Goal: Transaction & Acquisition: Purchase product/service

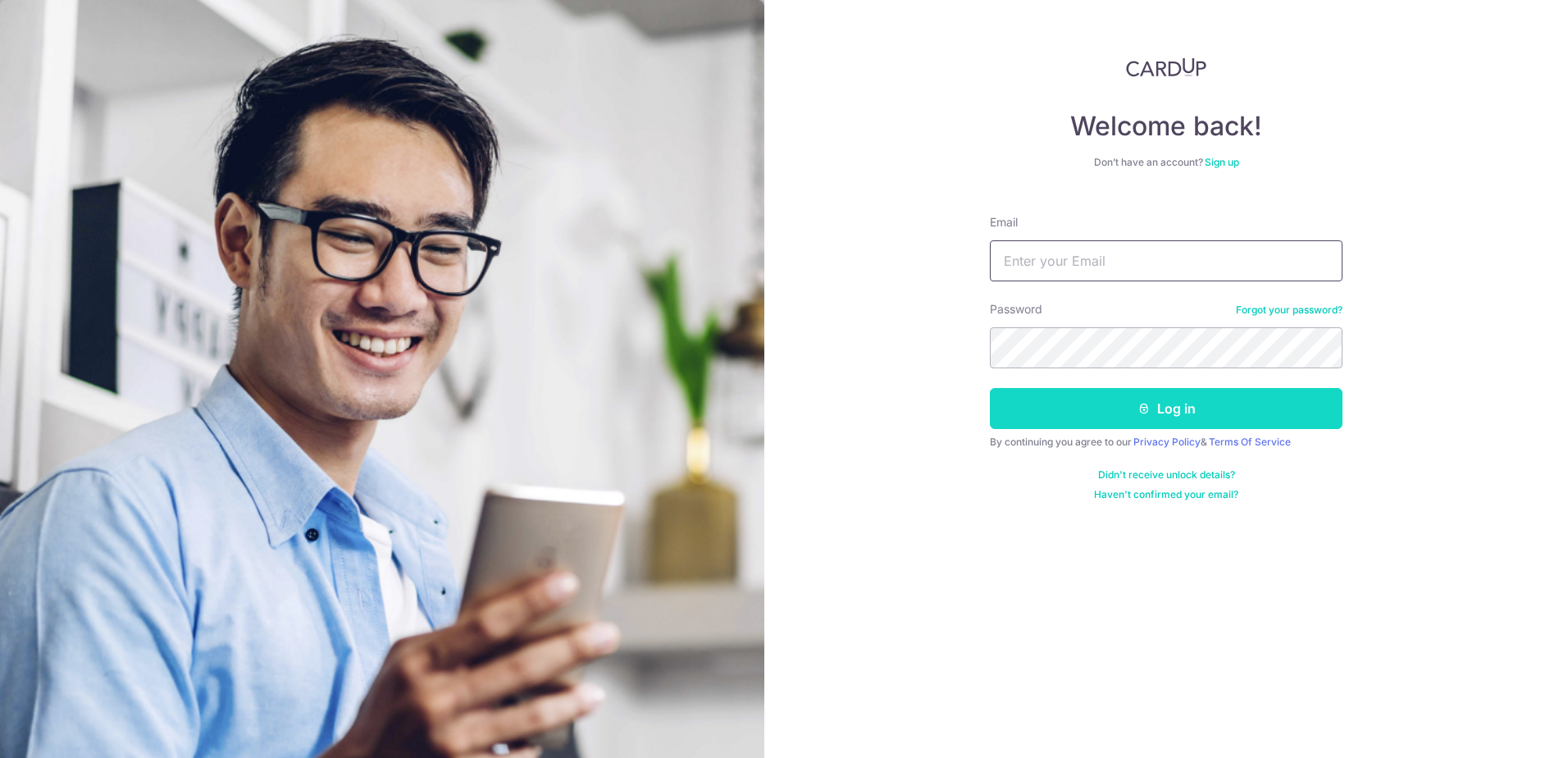
type input "[EMAIL_ADDRESS][DOMAIN_NAME]"
click at [1105, 422] on button "Log in" at bounding box center [1166, 408] width 353 height 41
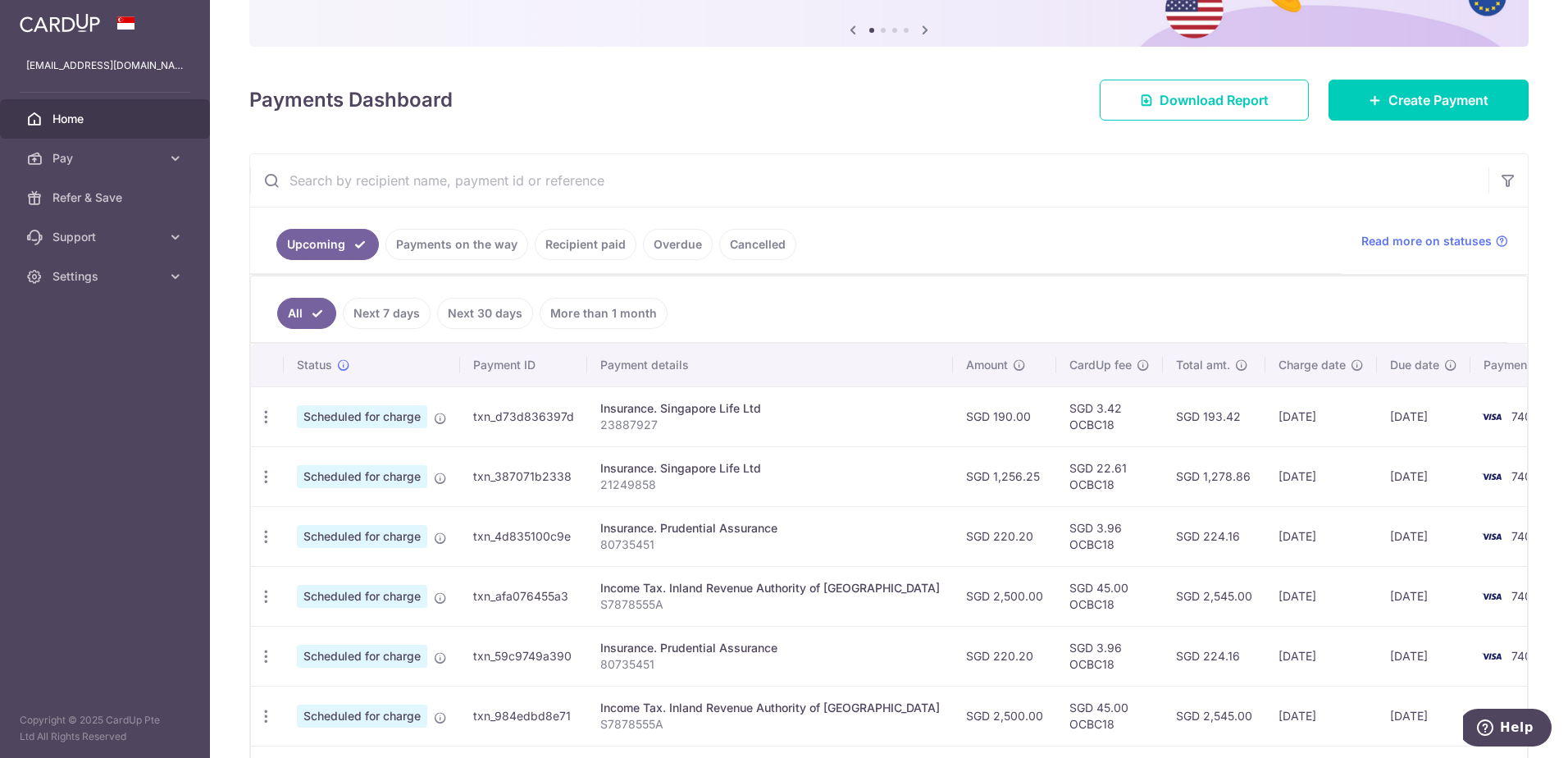
scroll to position [328, 0]
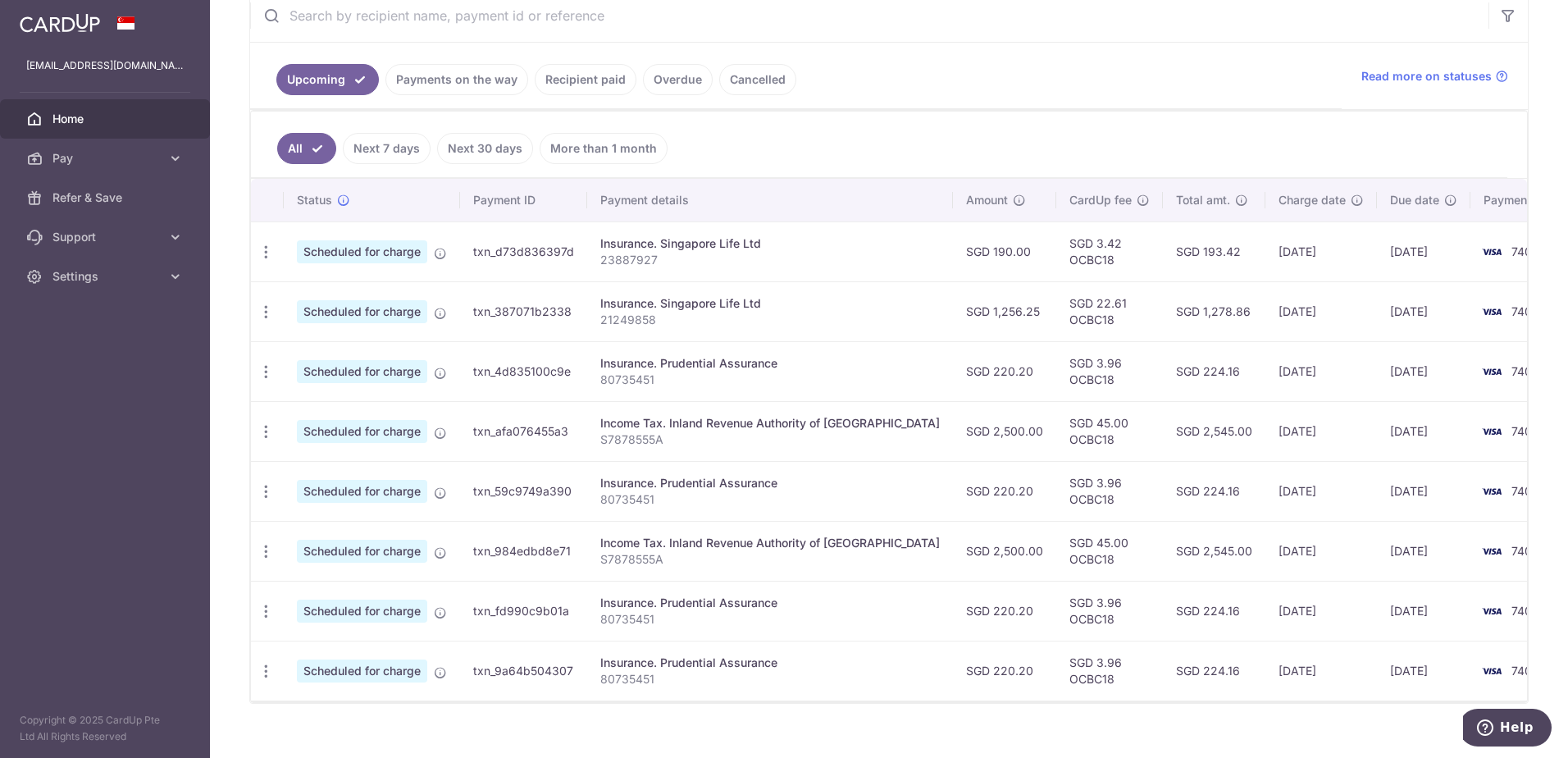
click at [461, 83] on body "jesslim555777@gmail.com Home Pay Payments Recipients Cards Refer & Save Support…" at bounding box center [784, 379] width 1568 height 758
click at [455, 79] on link "Payments on the way" at bounding box center [457, 79] width 143 height 31
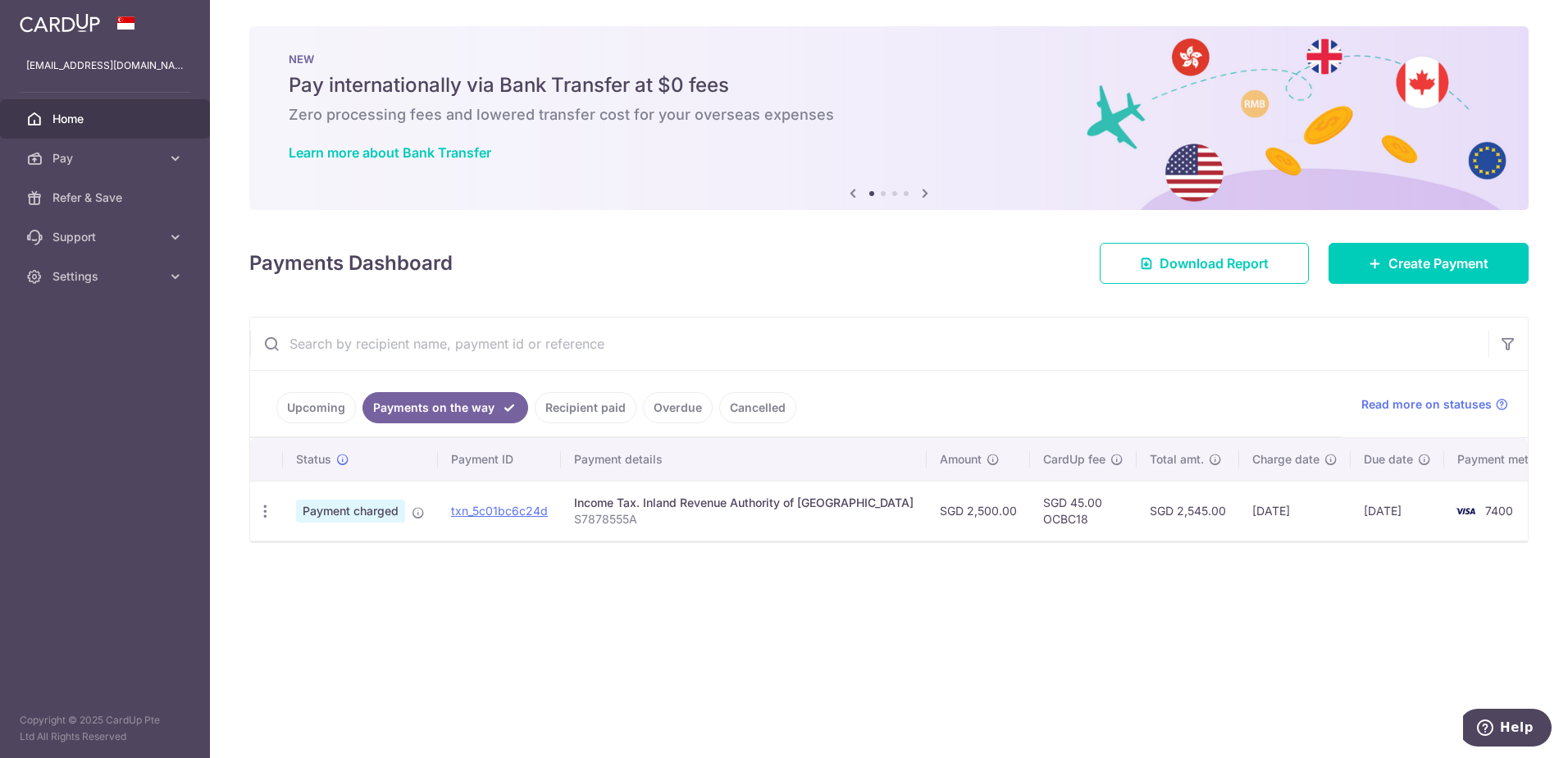
click at [591, 406] on link "Recipient paid" at bounding box center [585, 408] width 102 height 31
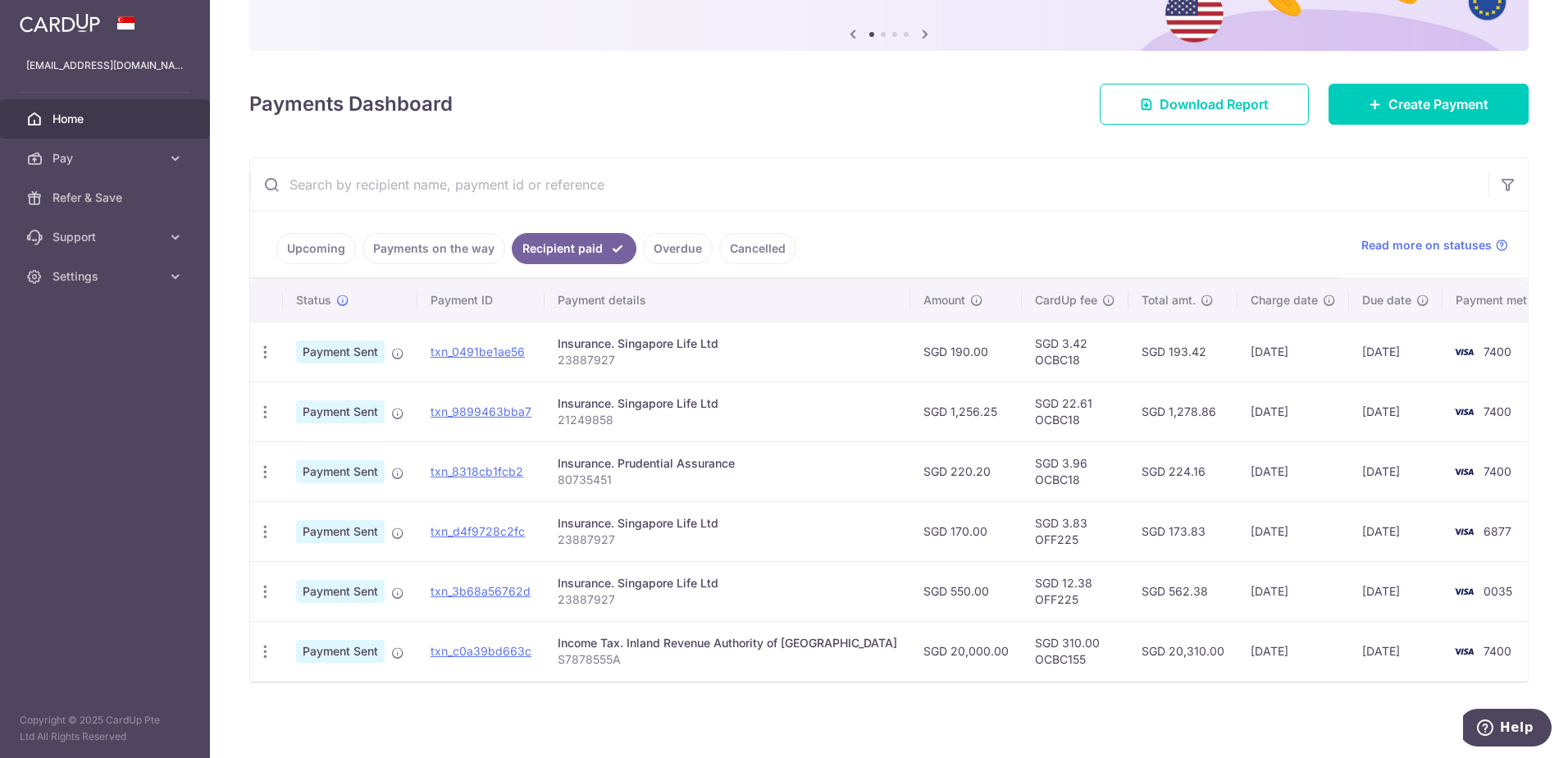
scroll to position [161, 0]
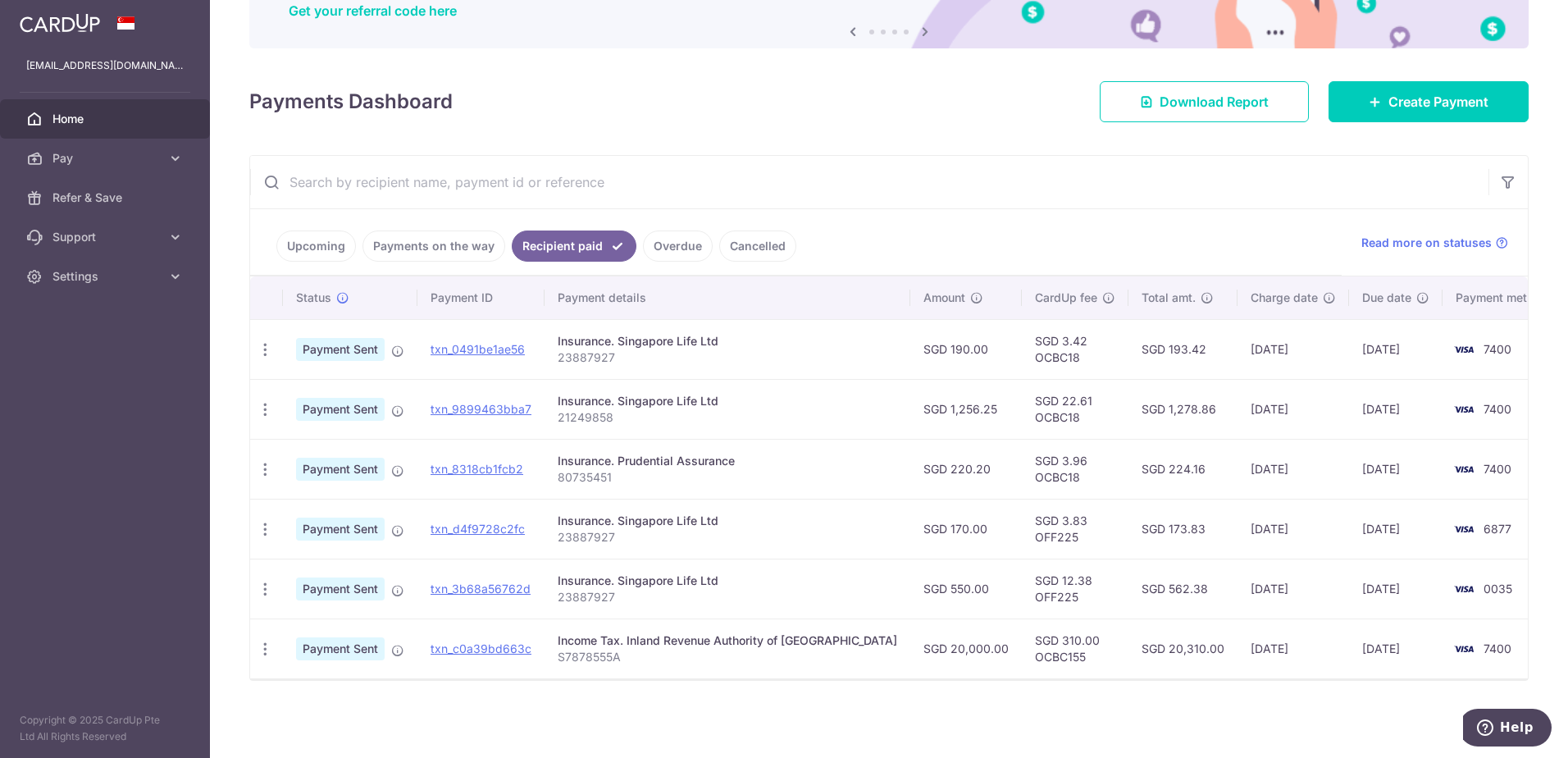
click at [448, 240] on link "Payments on the way" at bounding box center [434, 245] width 143 height 31
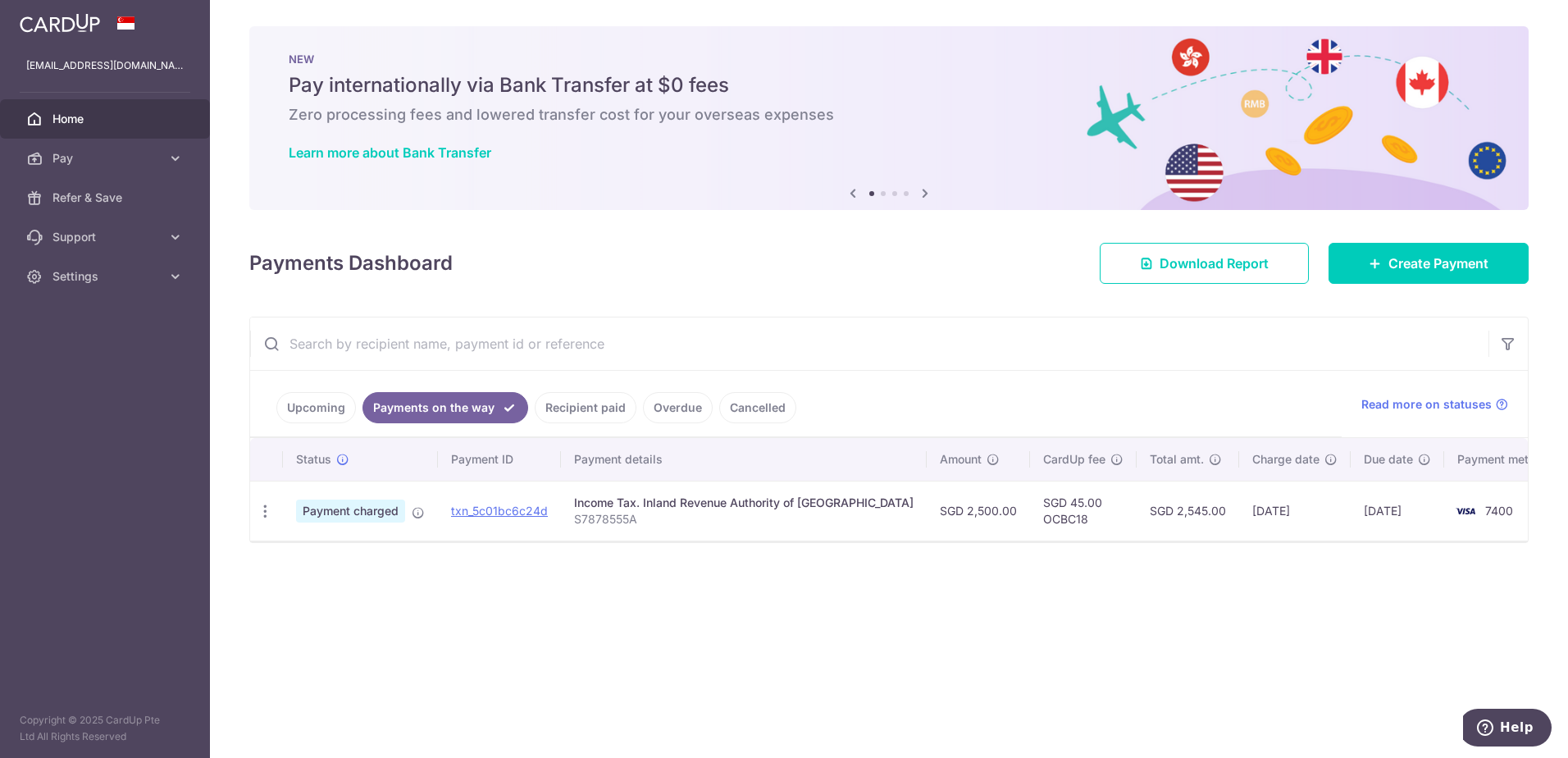
click at [330, 415] on link "Upcoming" at bounding box center [316, 408] width 80 height 31
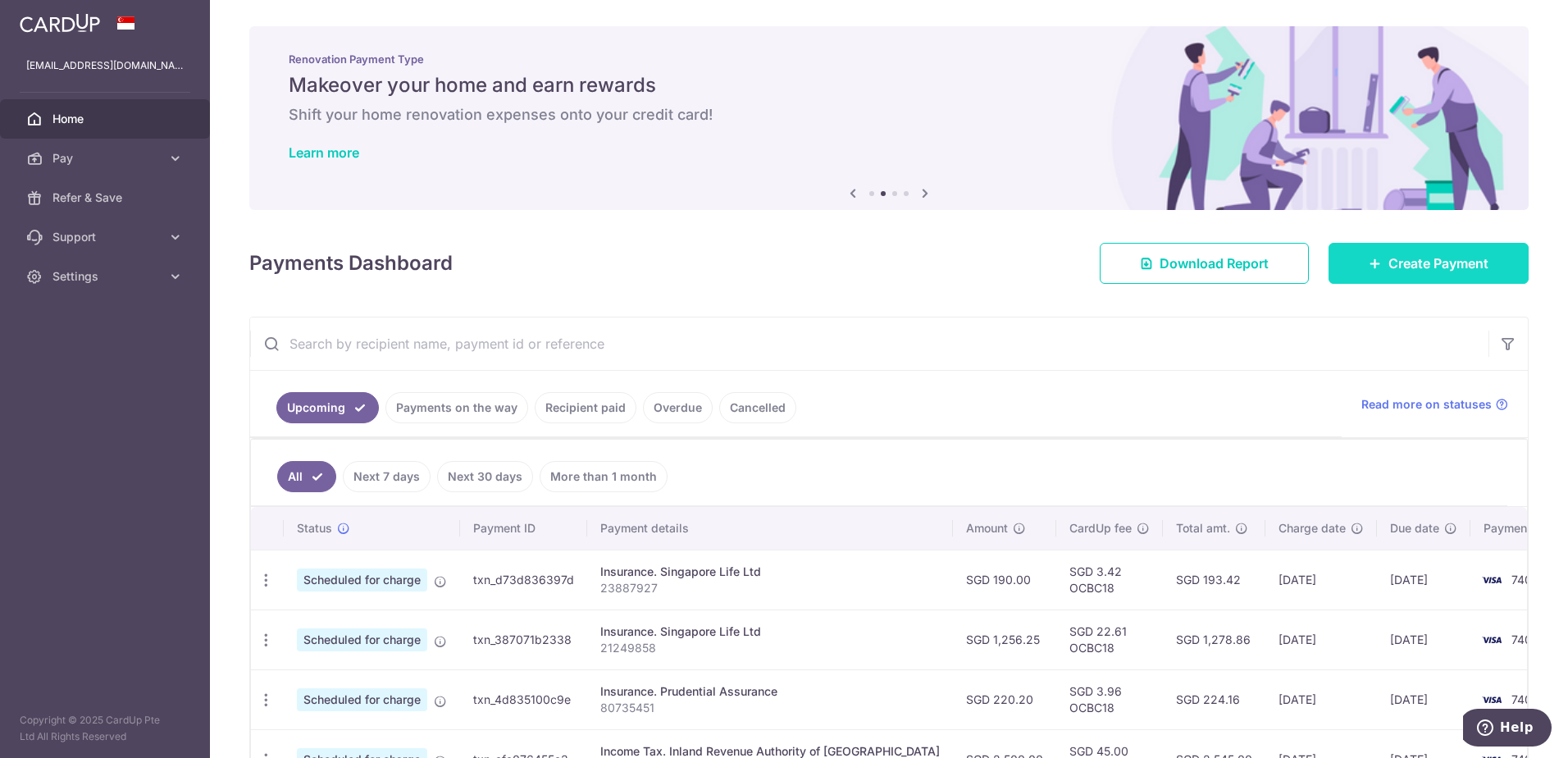
click at [1409, 255] on span "Create Payment" at bounding box center [1439, 263] width 100 height 19
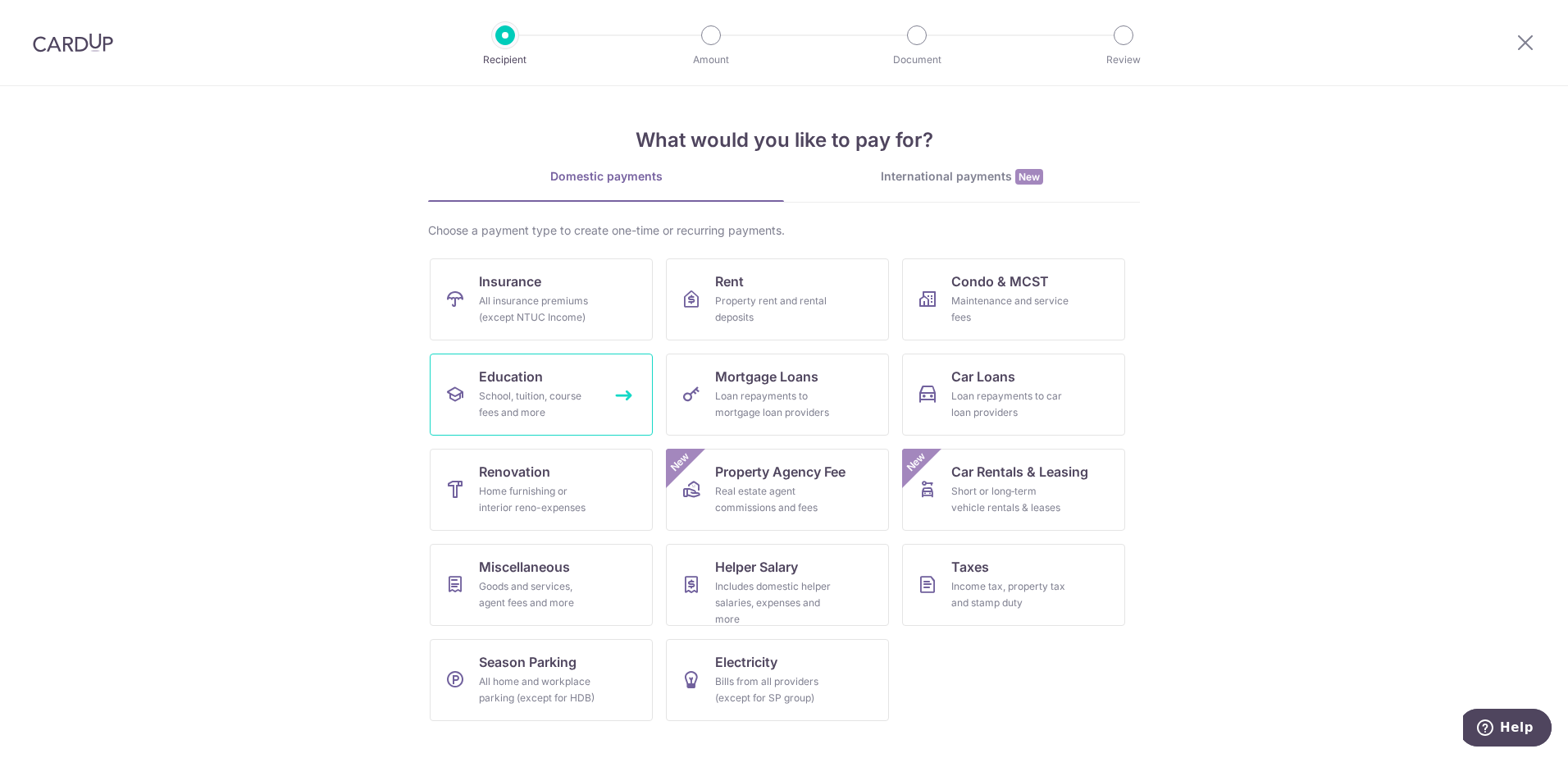
click at [500, 396] on div "School, tuition, course fees and more" at bounding box center [538, 404] width 118 height 33
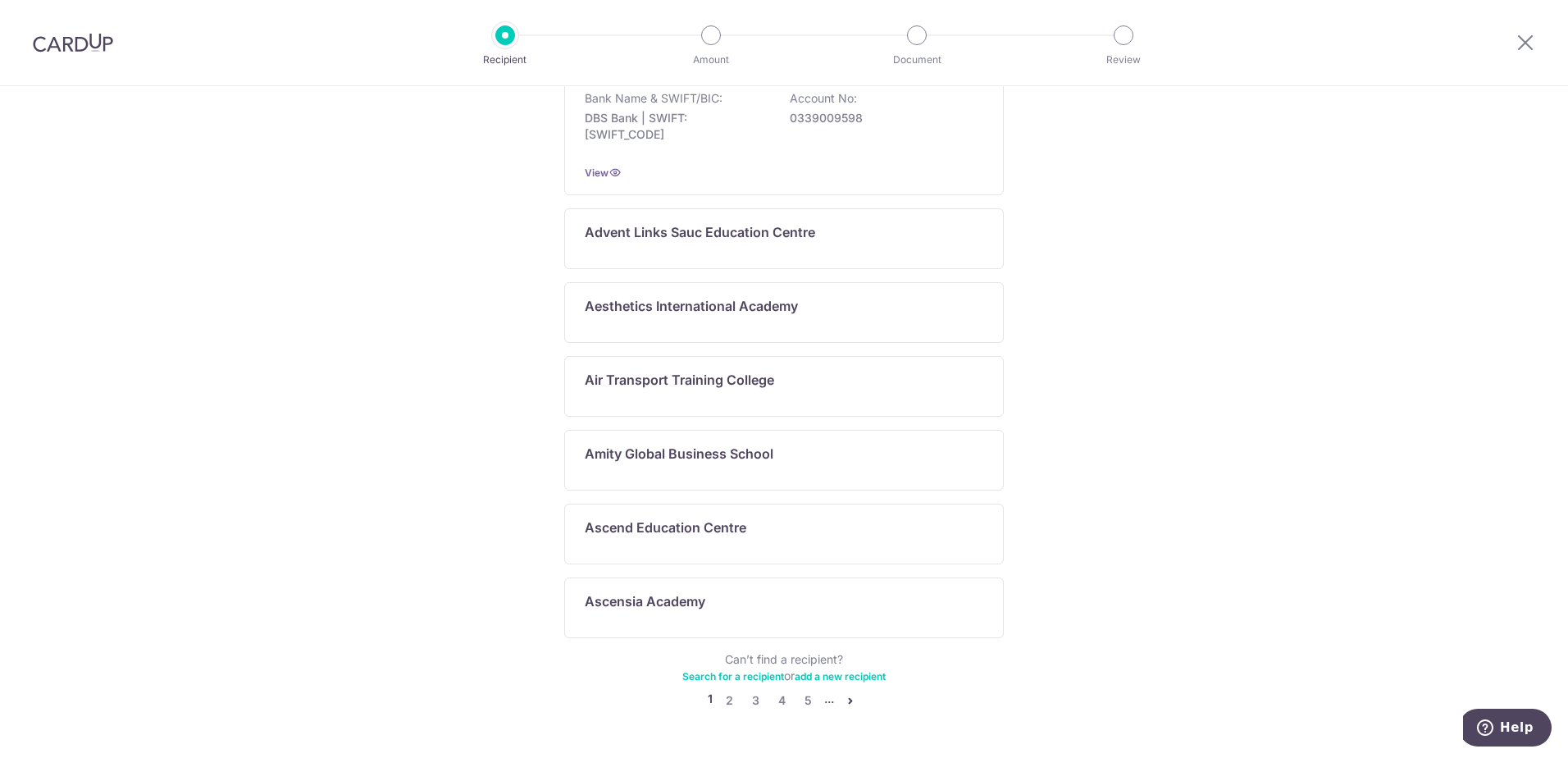
scroll to position [745, 0]
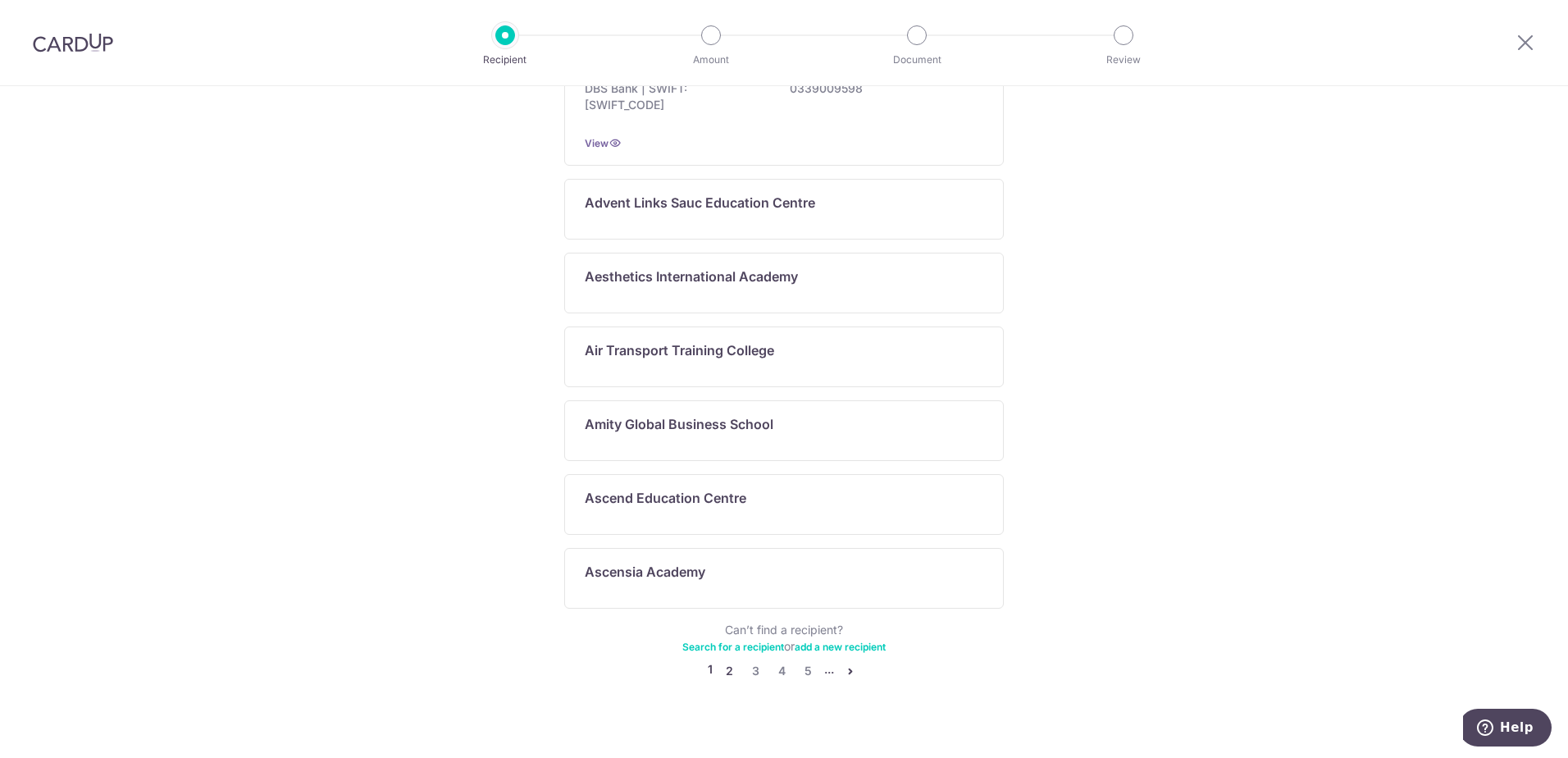
click at [723, 661] on link "2" at bounding box center [729, 671] width 19 height 19
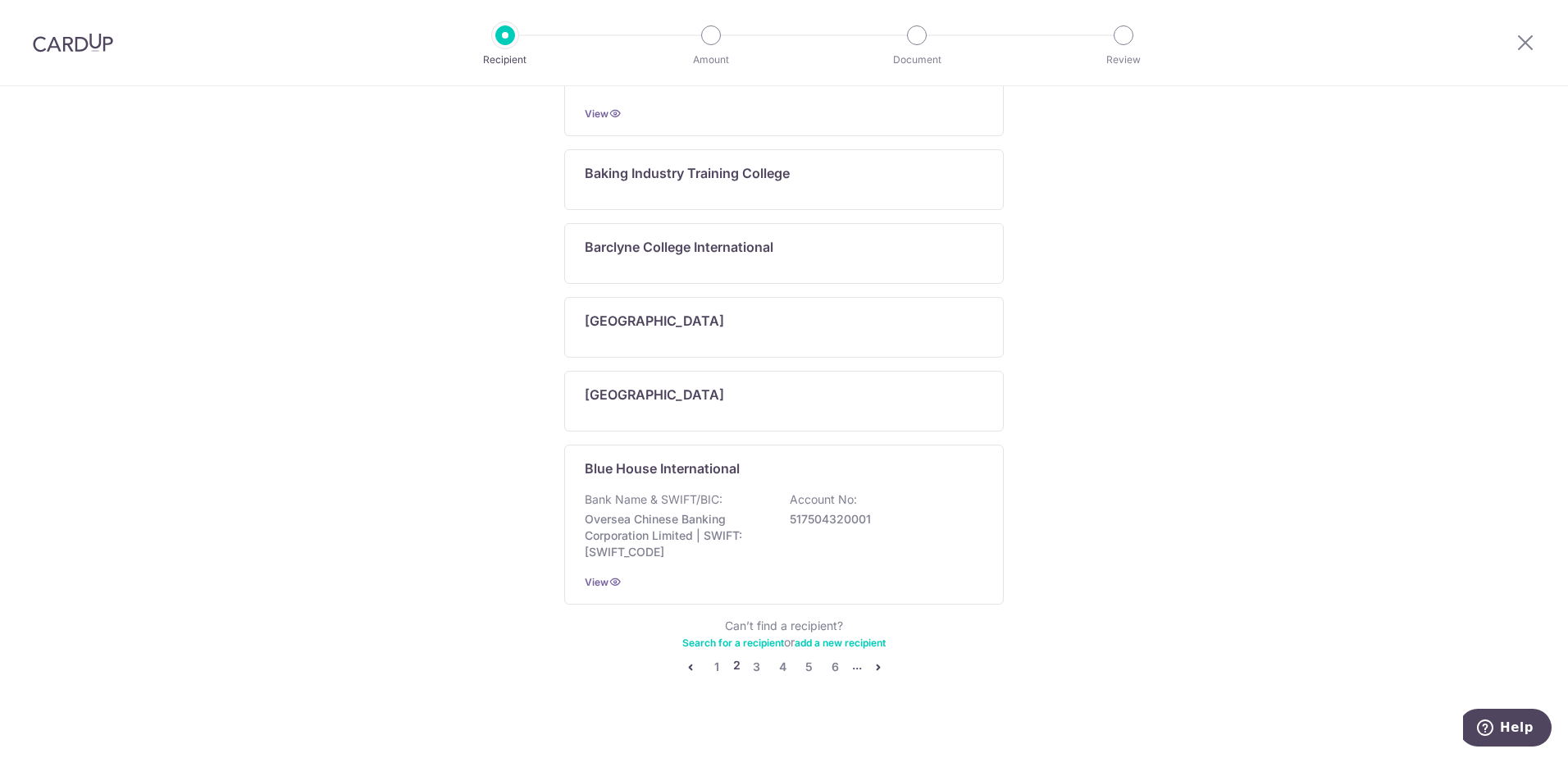
scroll to position [845, 0]
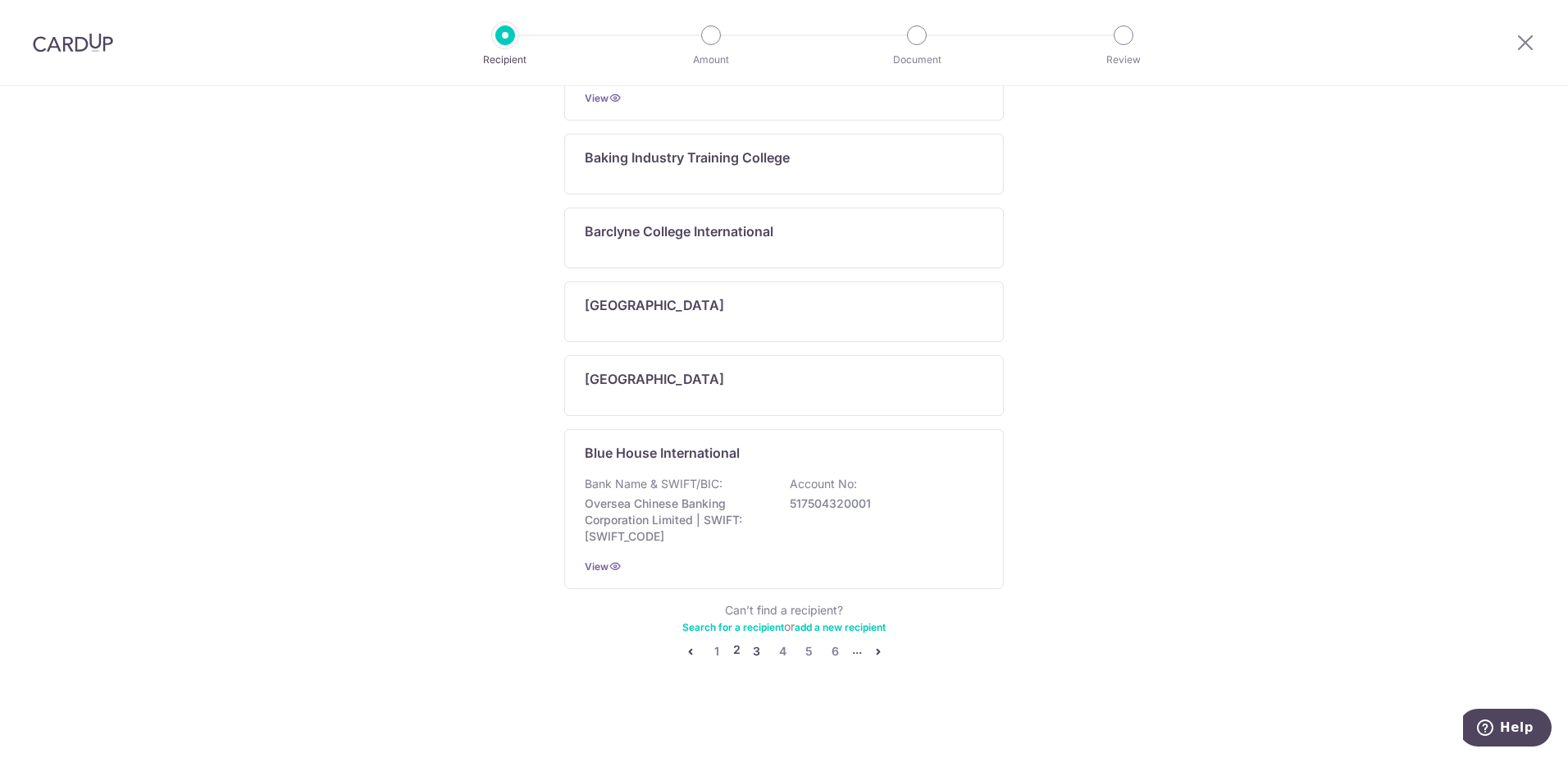
click at [751, 646] on link "3" at bounding box center [756, 650] width 19 height 19
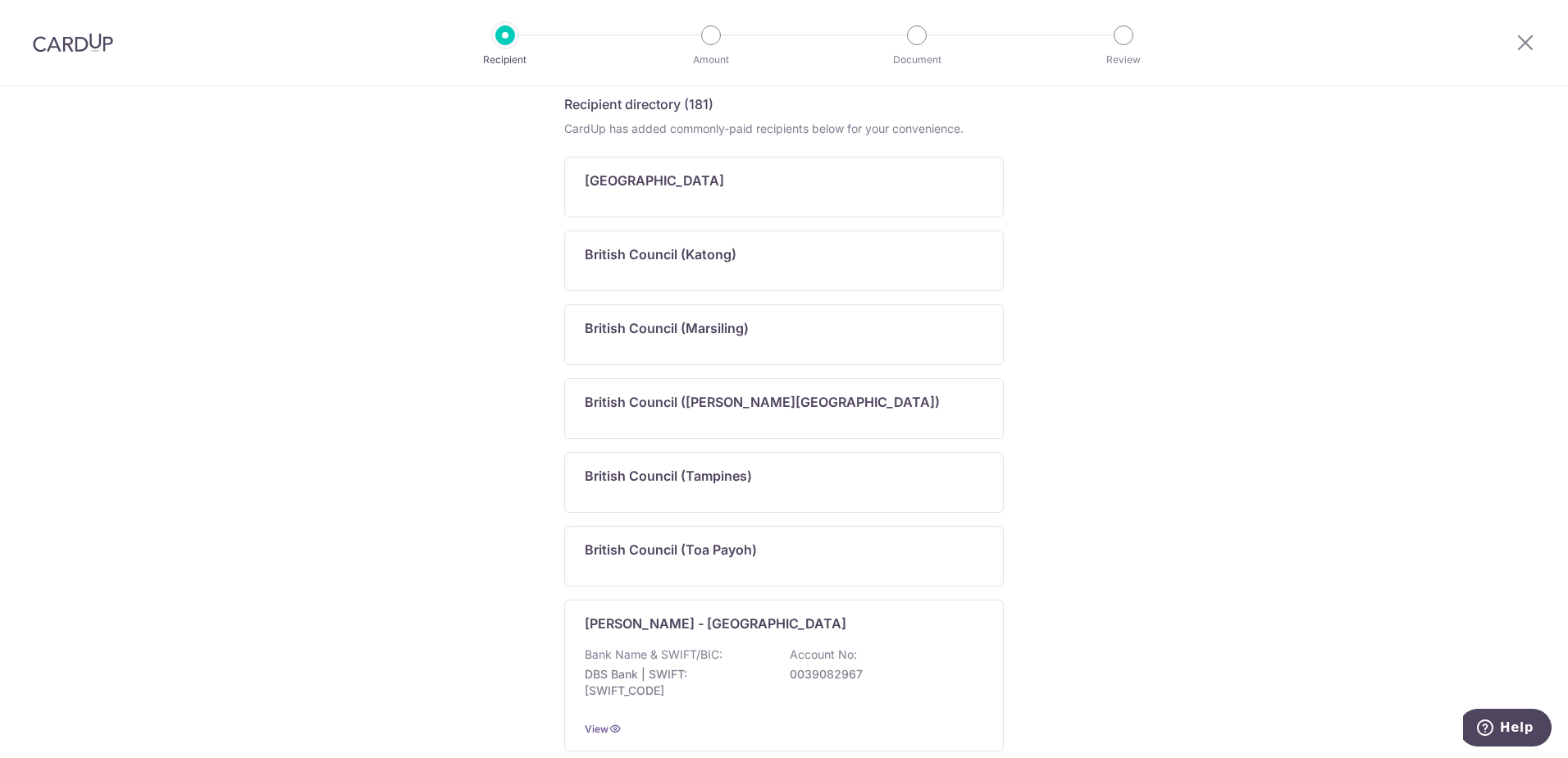
scroll to position [0, 0]
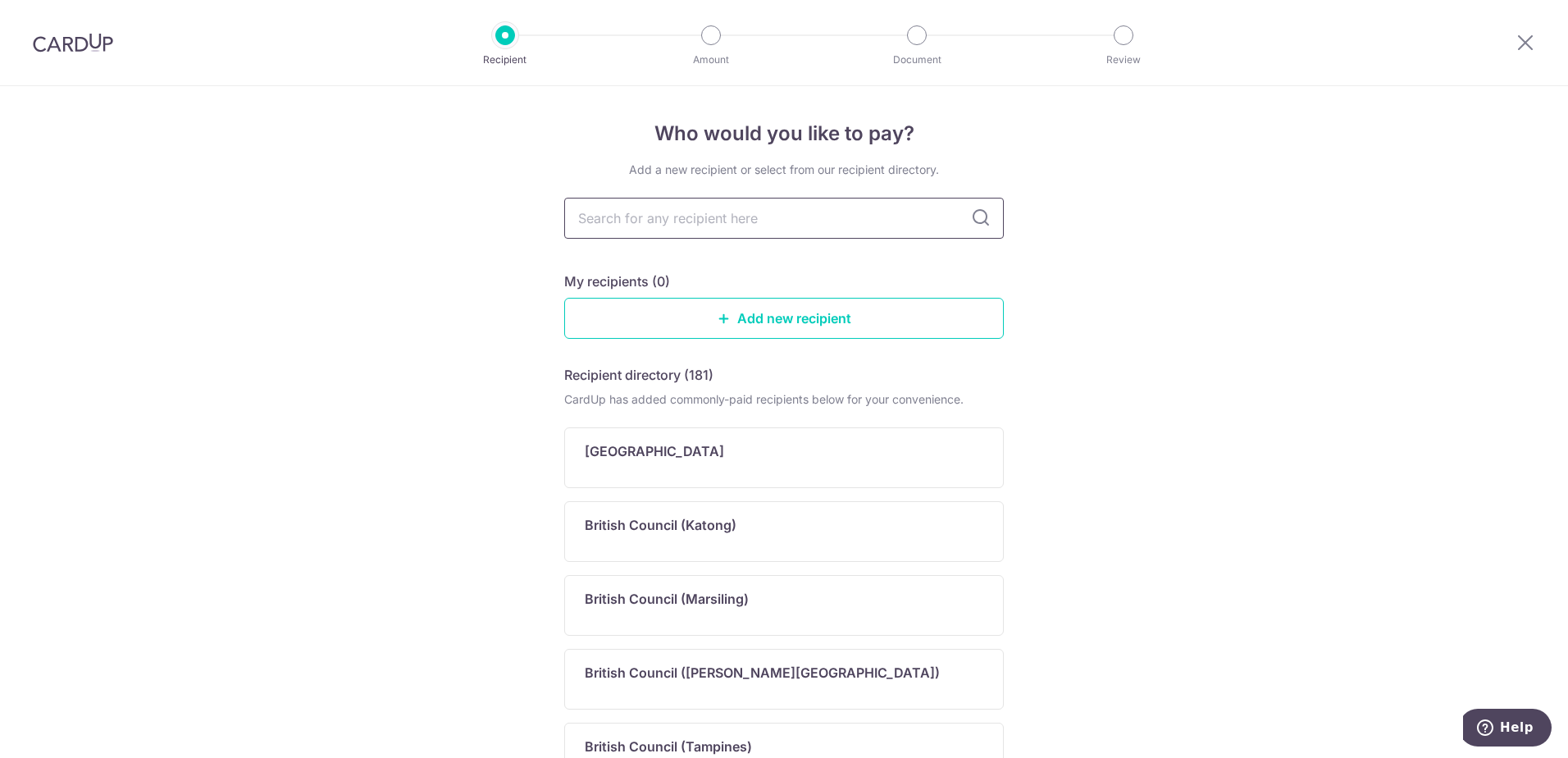
click at [682, 224] on input "text" at bounding box center [784, 218] width 439 height 41
type input "Berries"
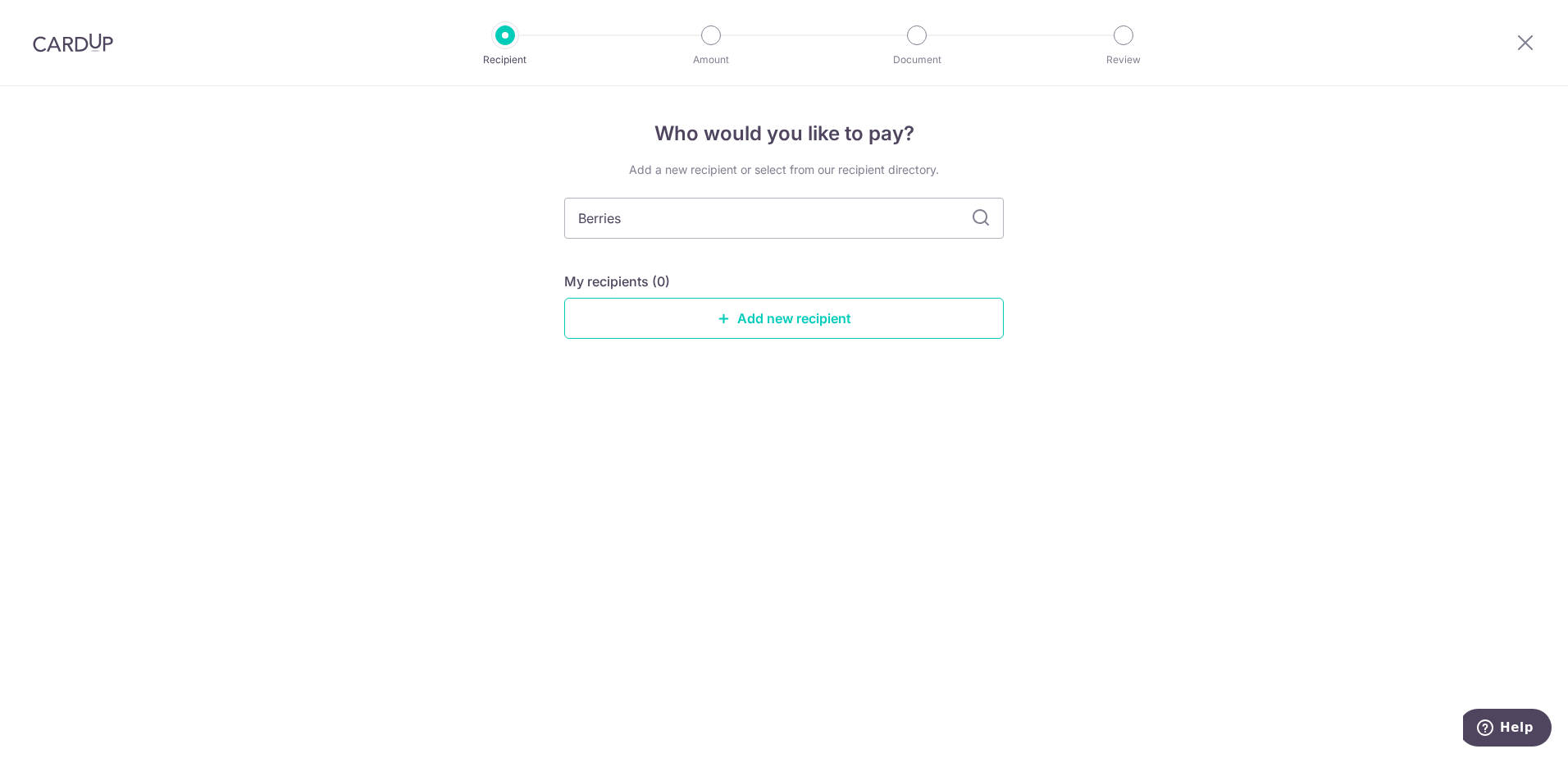
click at [980, 224] on icon at bounding box center [981, 218] width 19 height 19
click at [980, 218] on icon at bounding box center [981, 218] width 19 height 19
click at [943, 232] on input "Berries" at bounding box center [784, 218] width 439 height 41
type input "B"
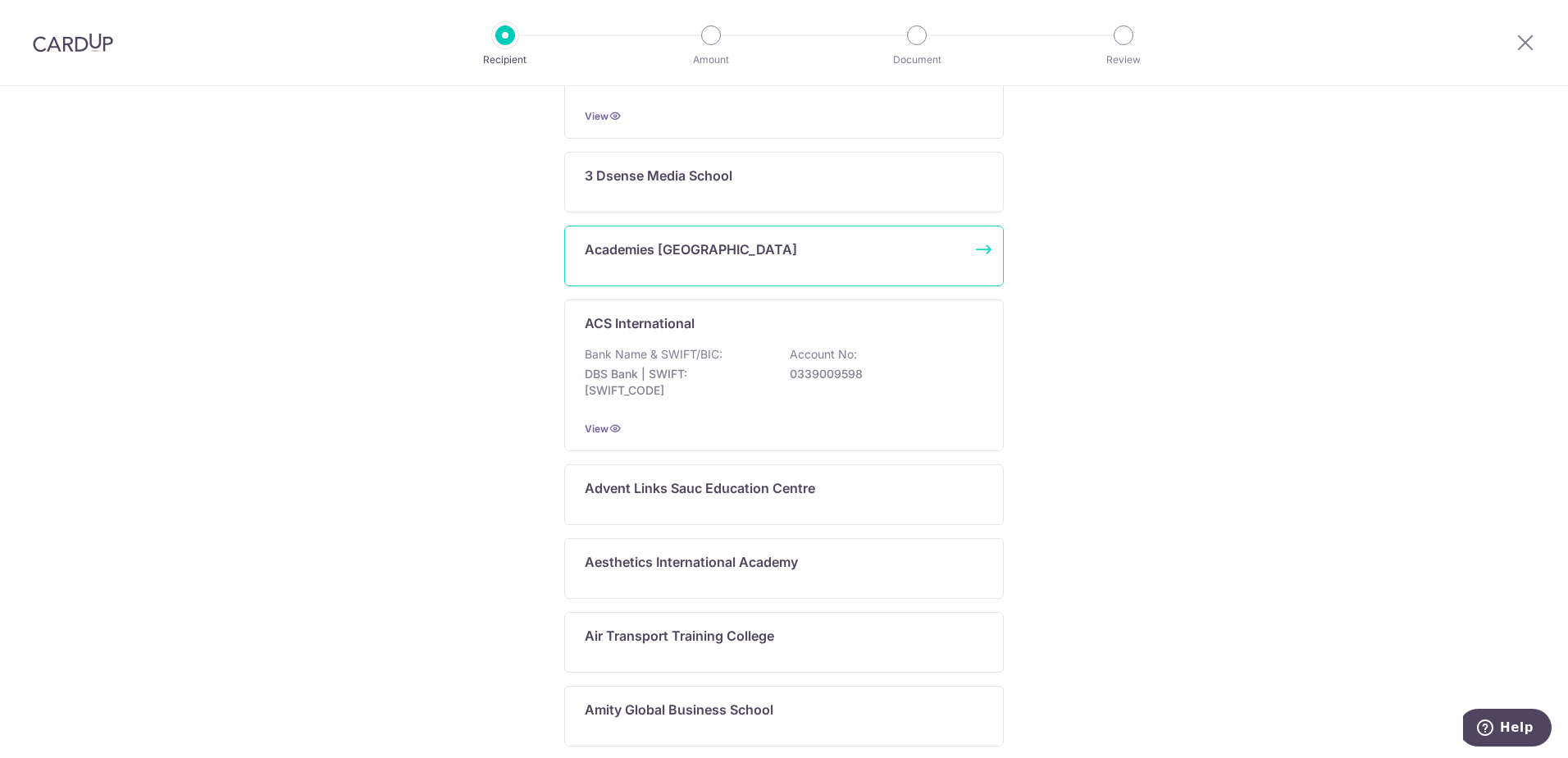
scroll to position [656, 0]
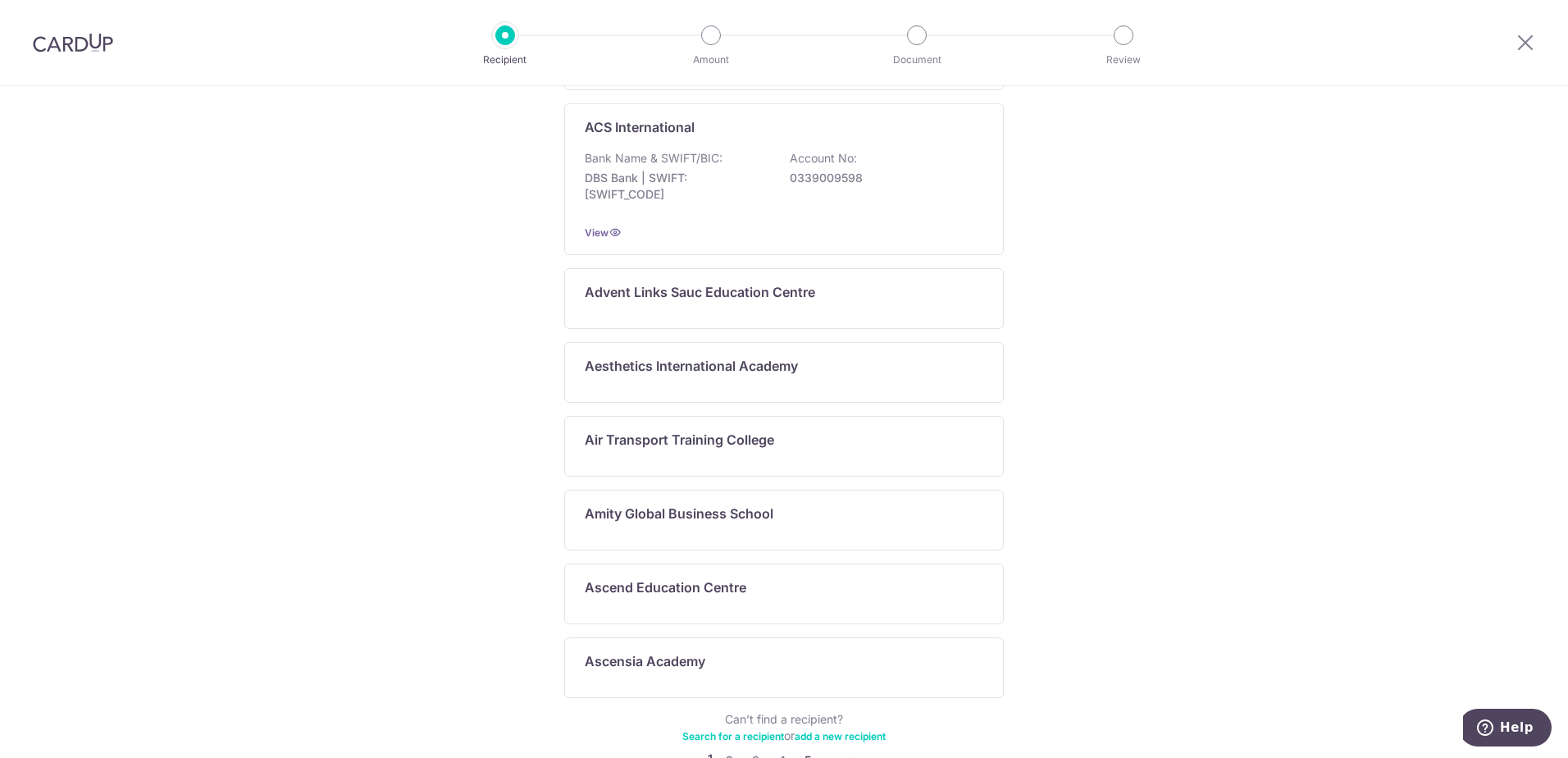
click at [798, 750] on link "5" at bounding box center [808, 760] width 19 height 19
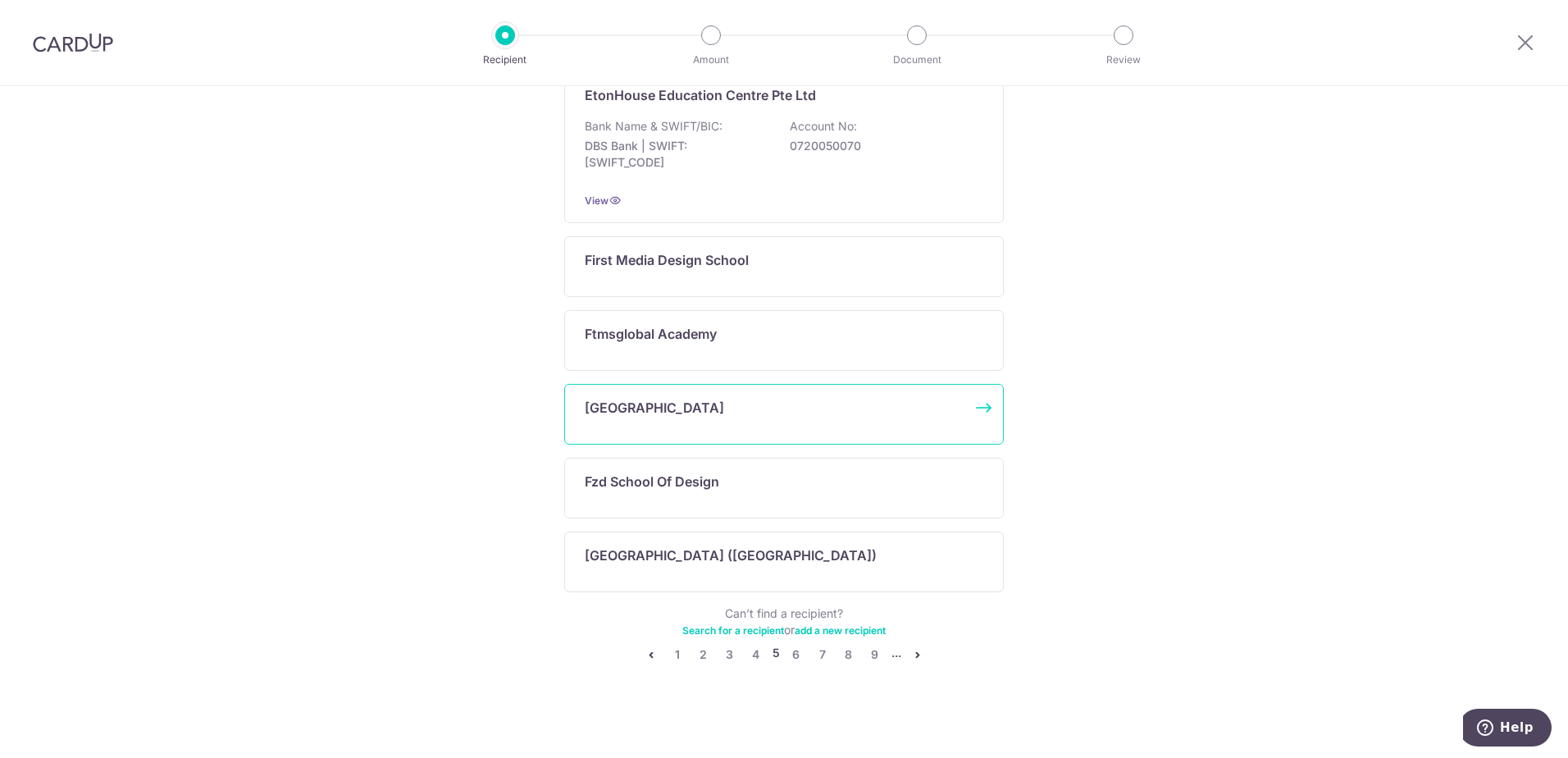
scroll to position [745, 0]
click at [754, 646] on link "4" at bounding box center [755, 650] width 19 height 19
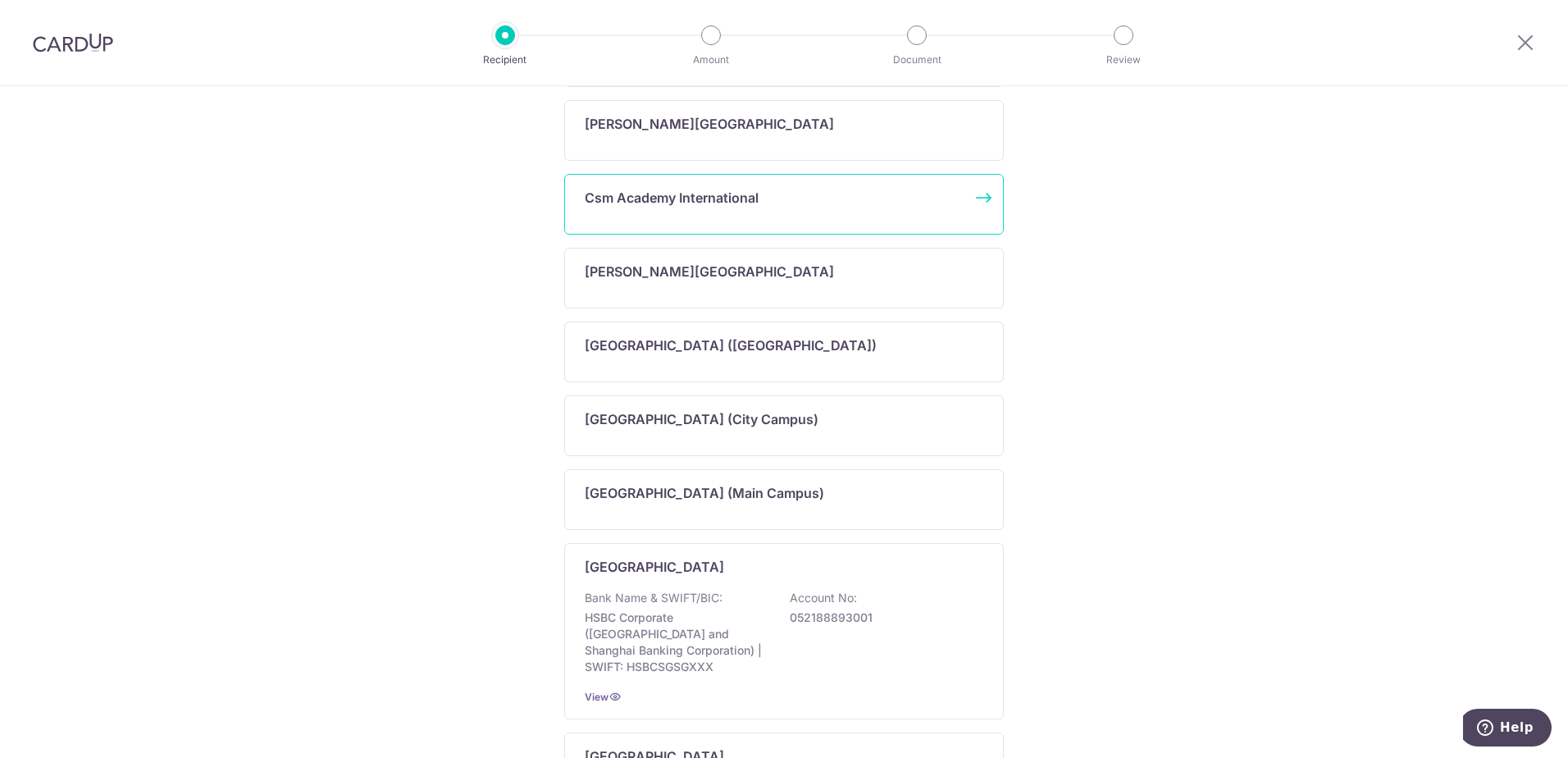
scroll to position [820, 0]
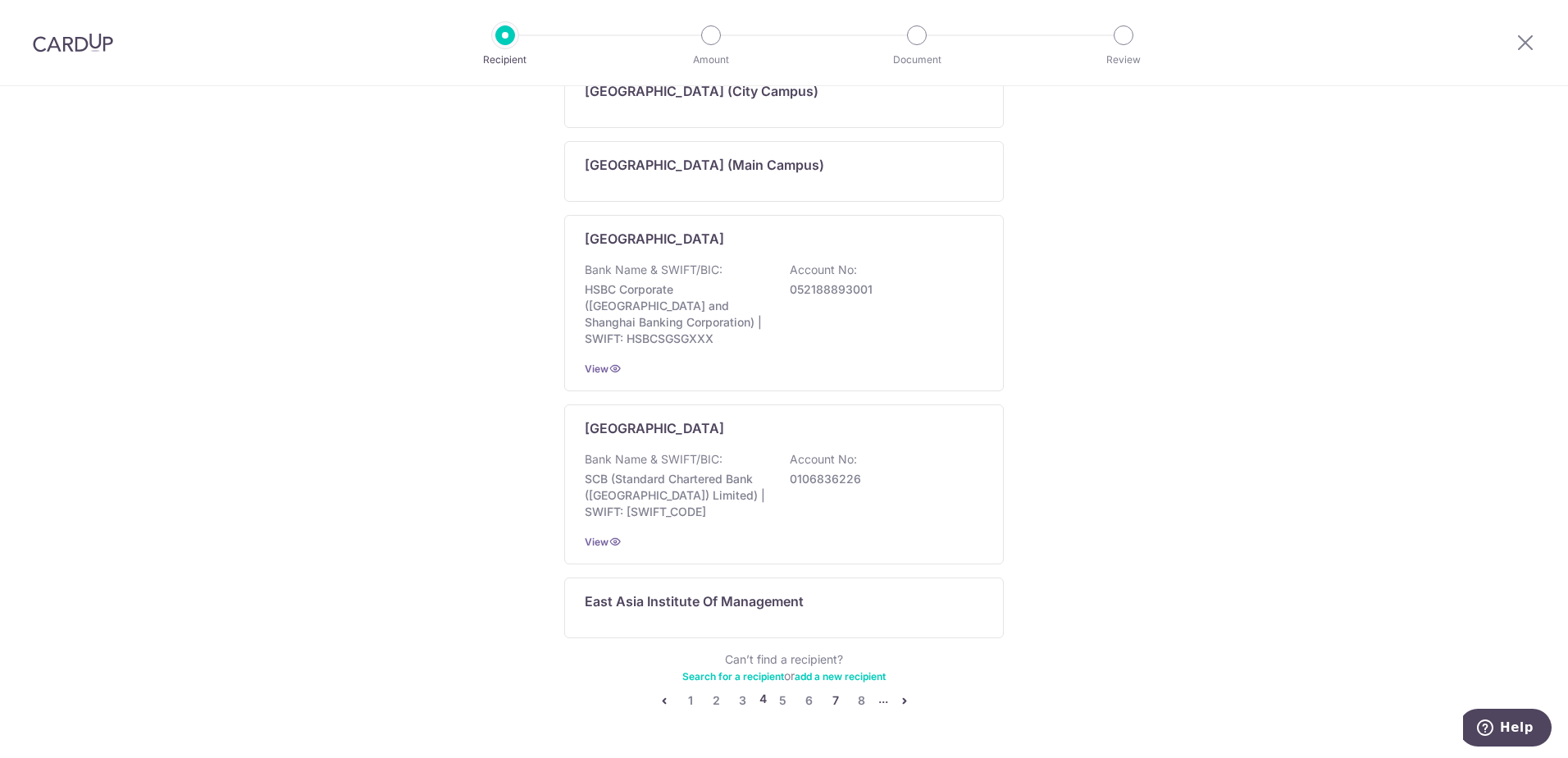
click at [832, 691] on link "7" at bounding box center [835, 700] width 19 height 19
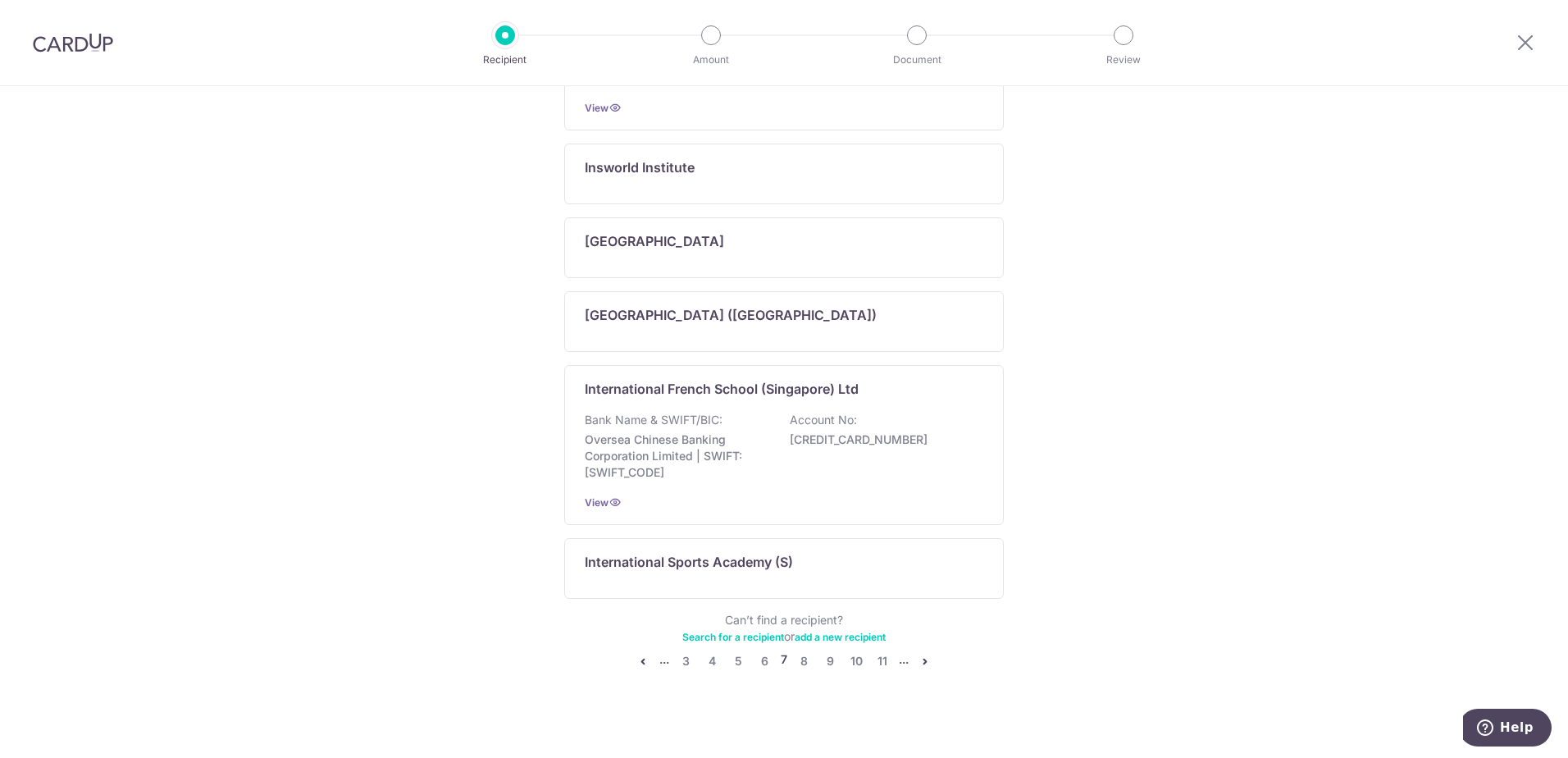
scroll to position [845, 0]
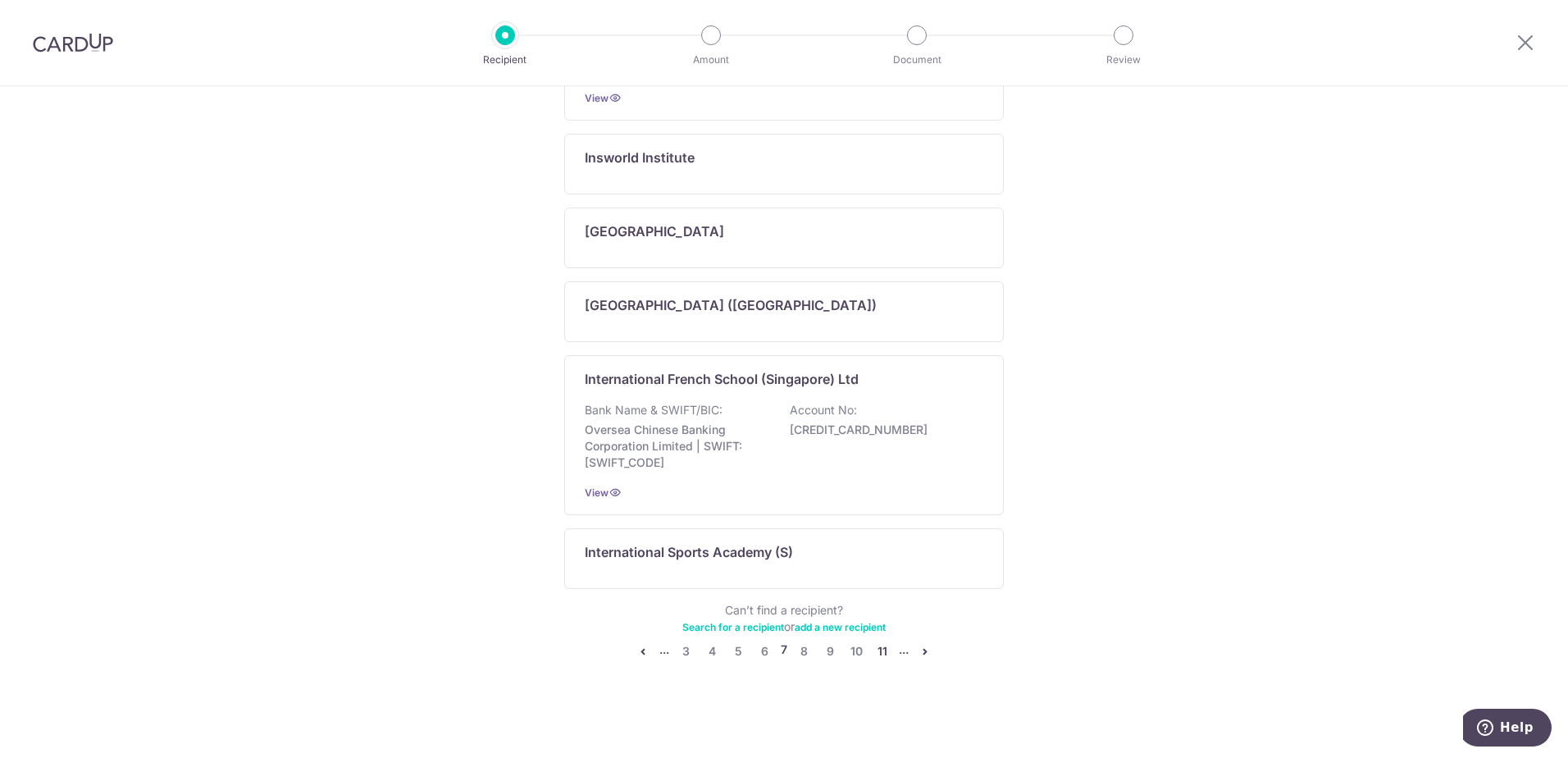
click at [878, 646] on link "11" at bounding box center [882, 650] width 19 height 19
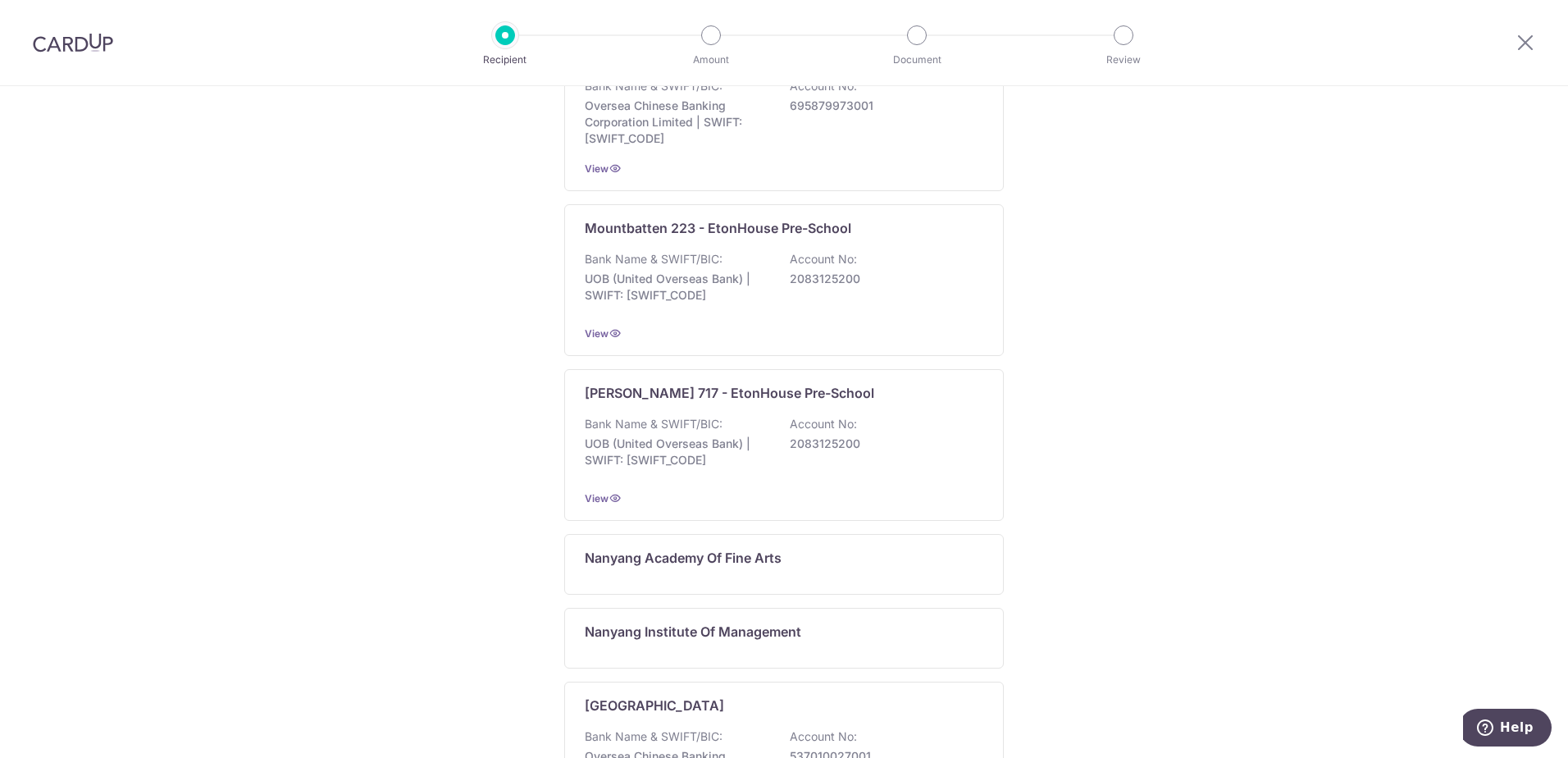
scroll to position [0, 0]
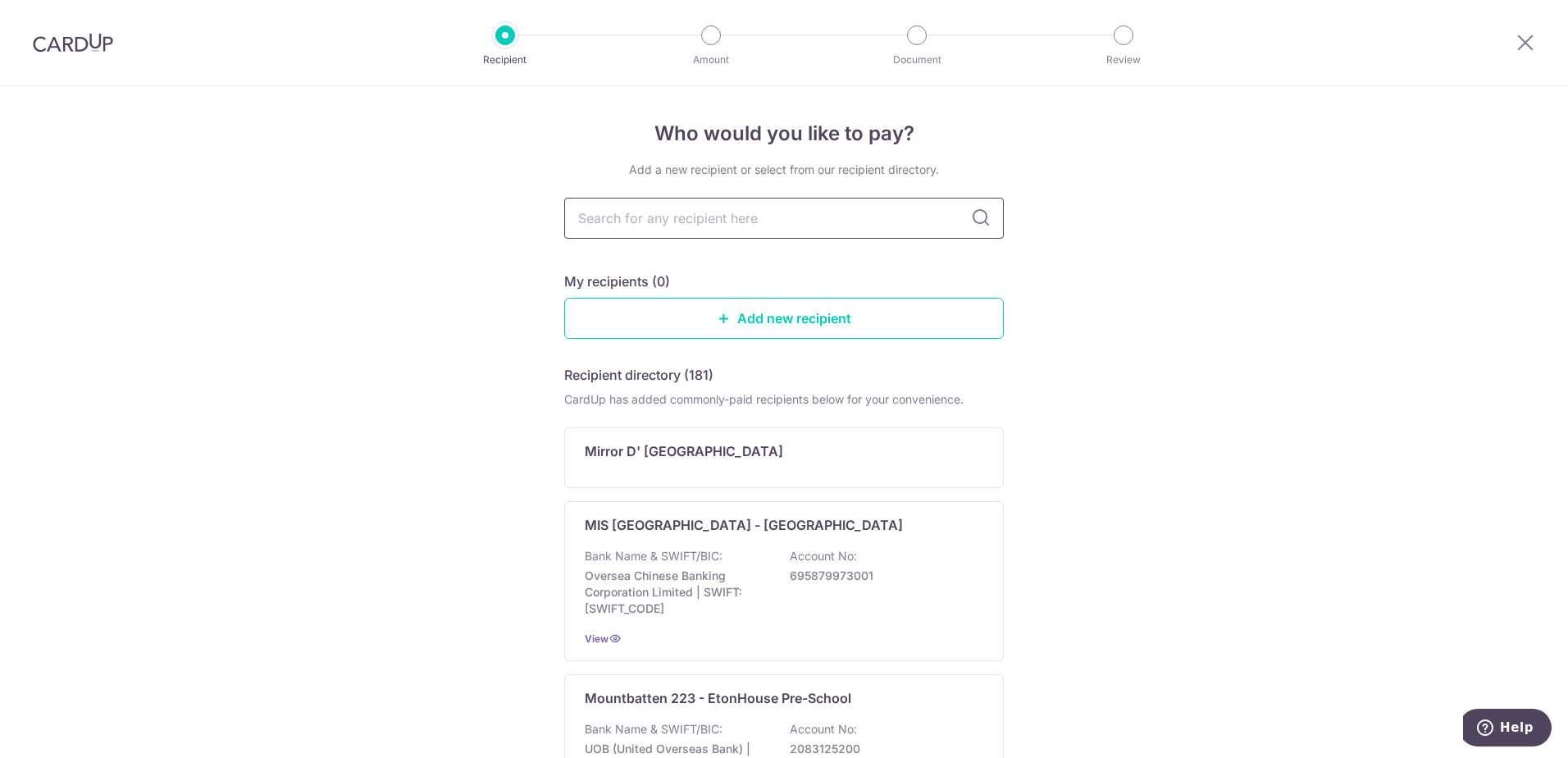
click at [771, 215] on input "text" at bounding box center [784, 218] width 439 height 41
type input "Berries"
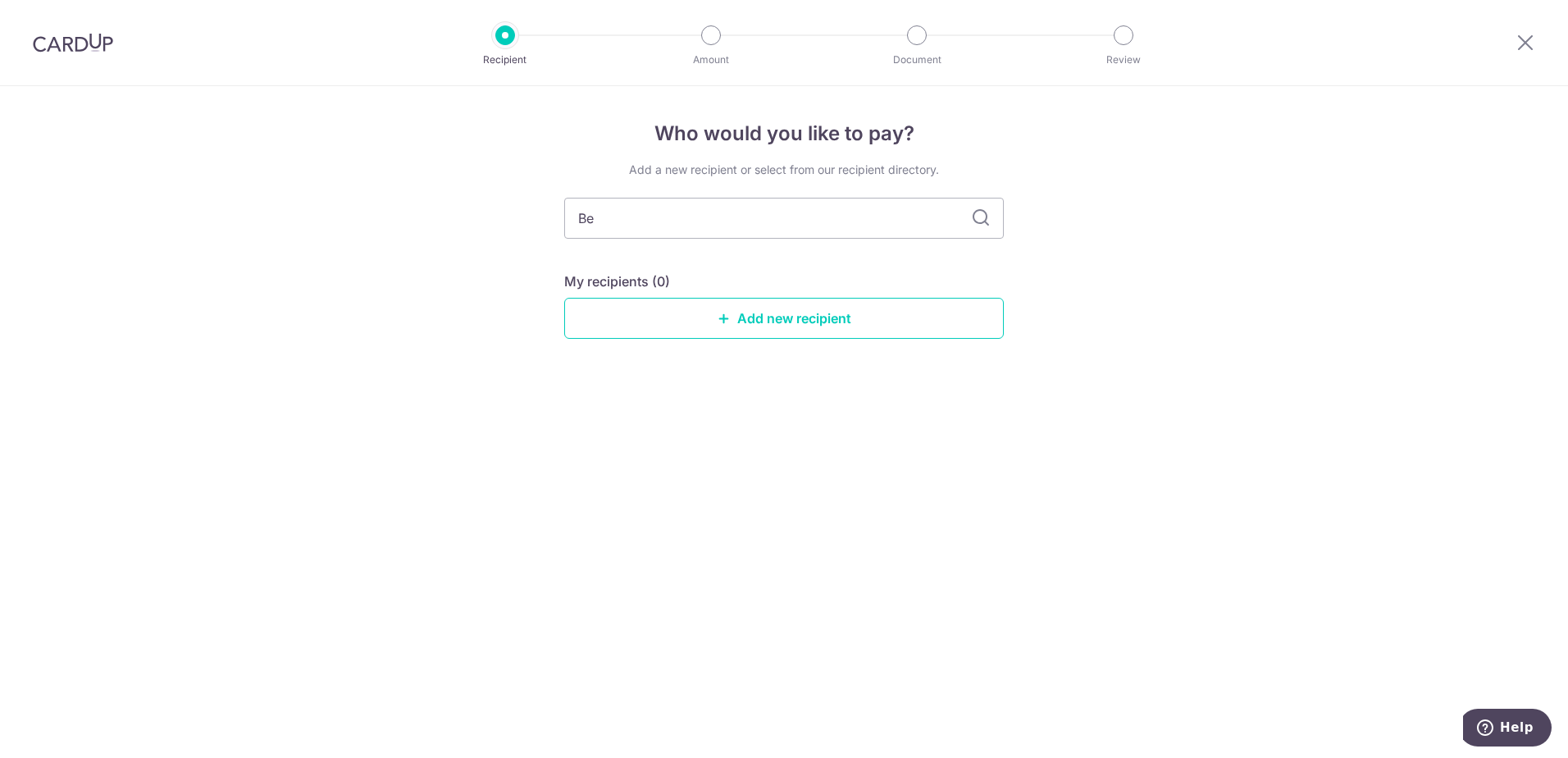
type input "B"
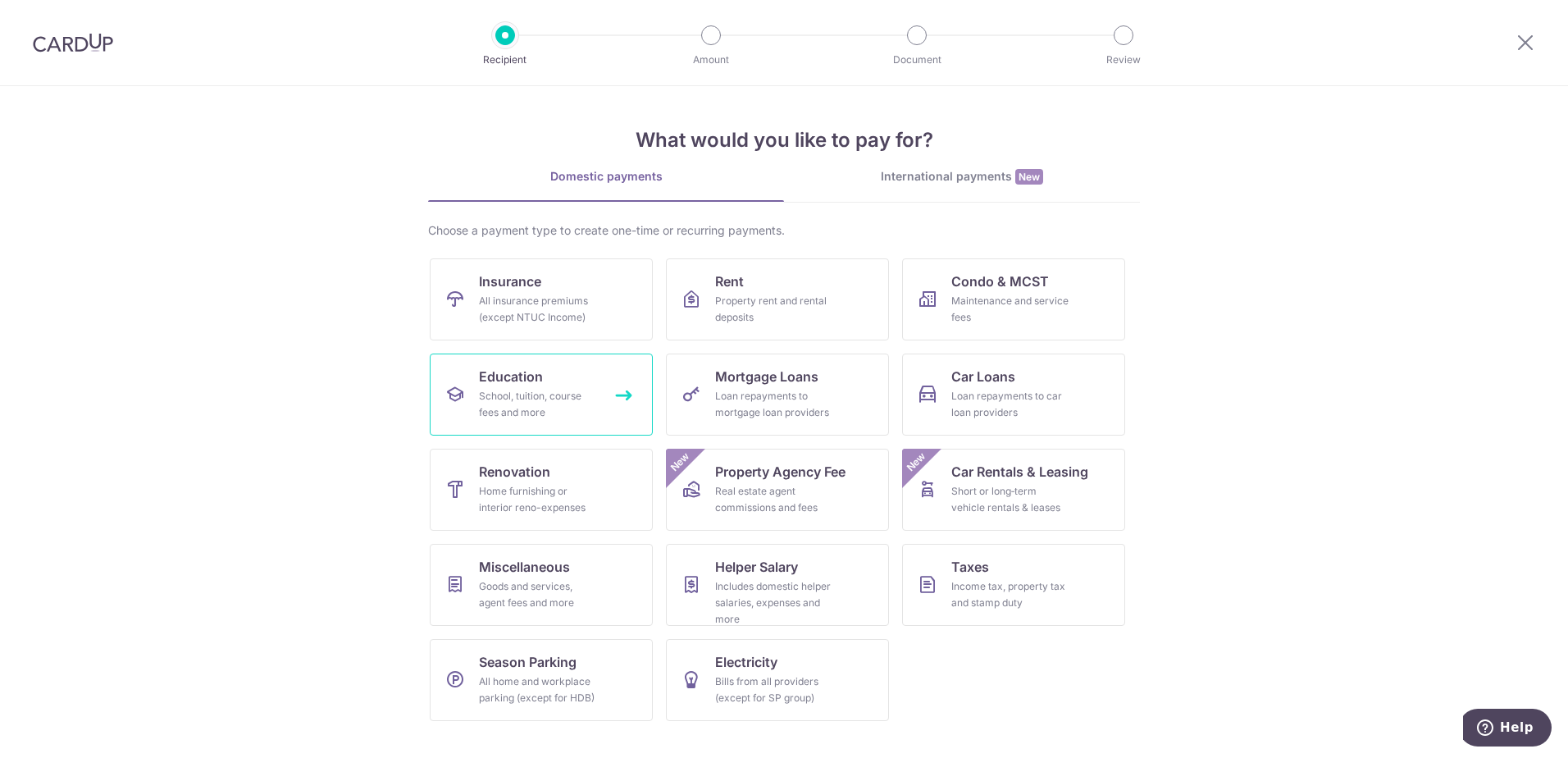
click at [516, 372] on span "Education" at bounding box center [511, 376] width 64 height 19
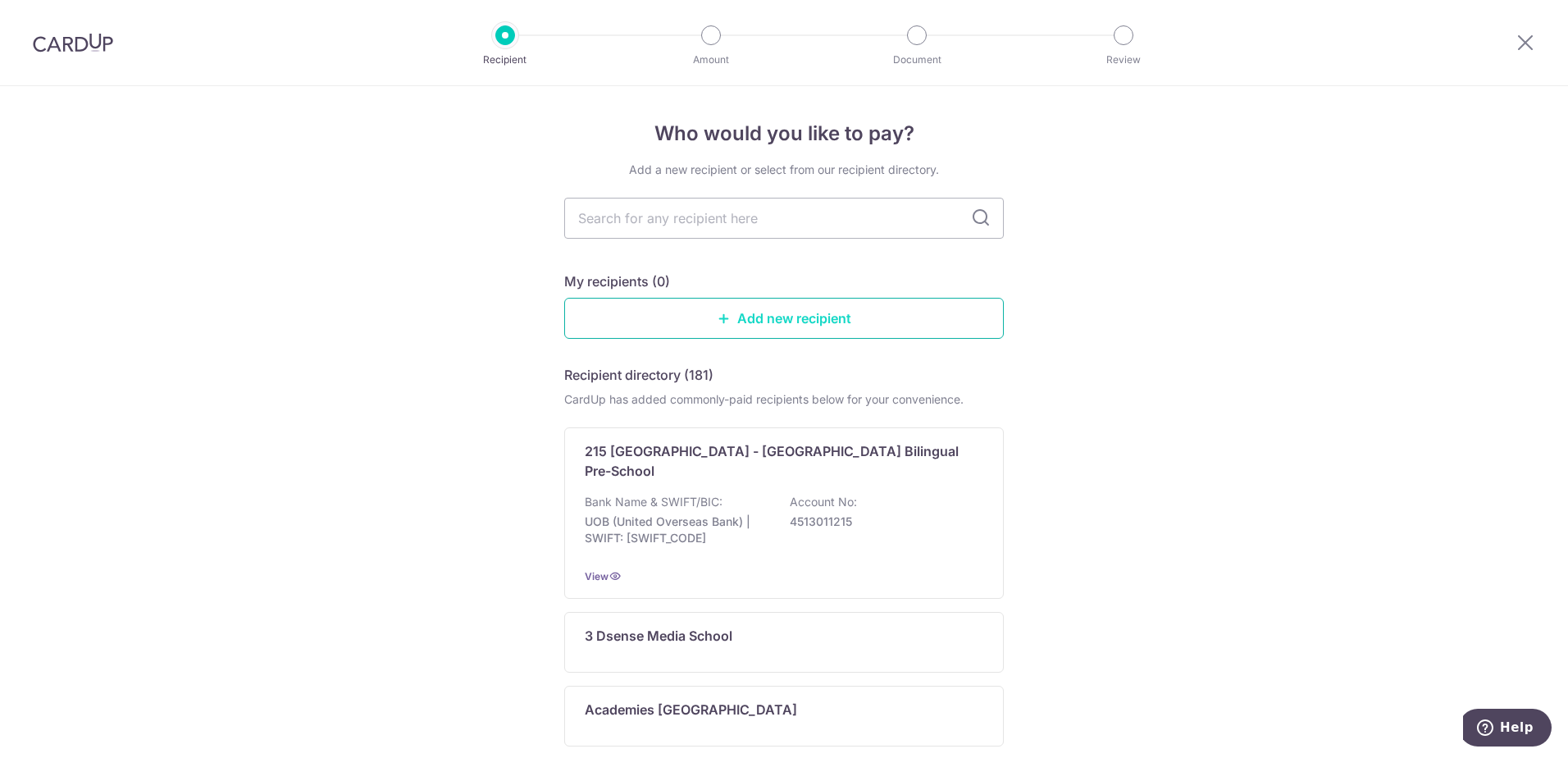
click at [834, 316] on link "Add new recipient" at bounding box center [784, 318] width 439 height 41
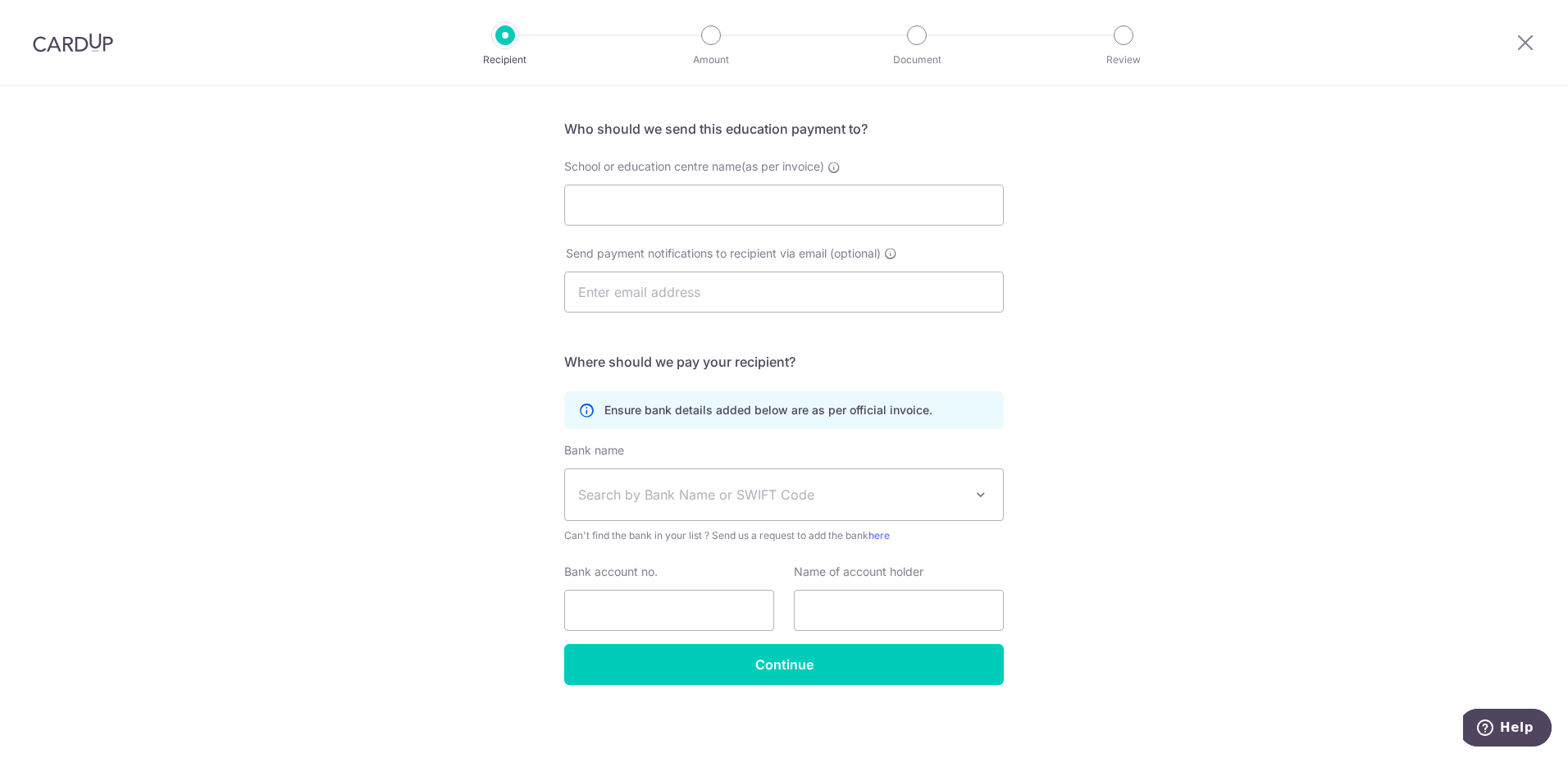
scroll to position [109, 0]
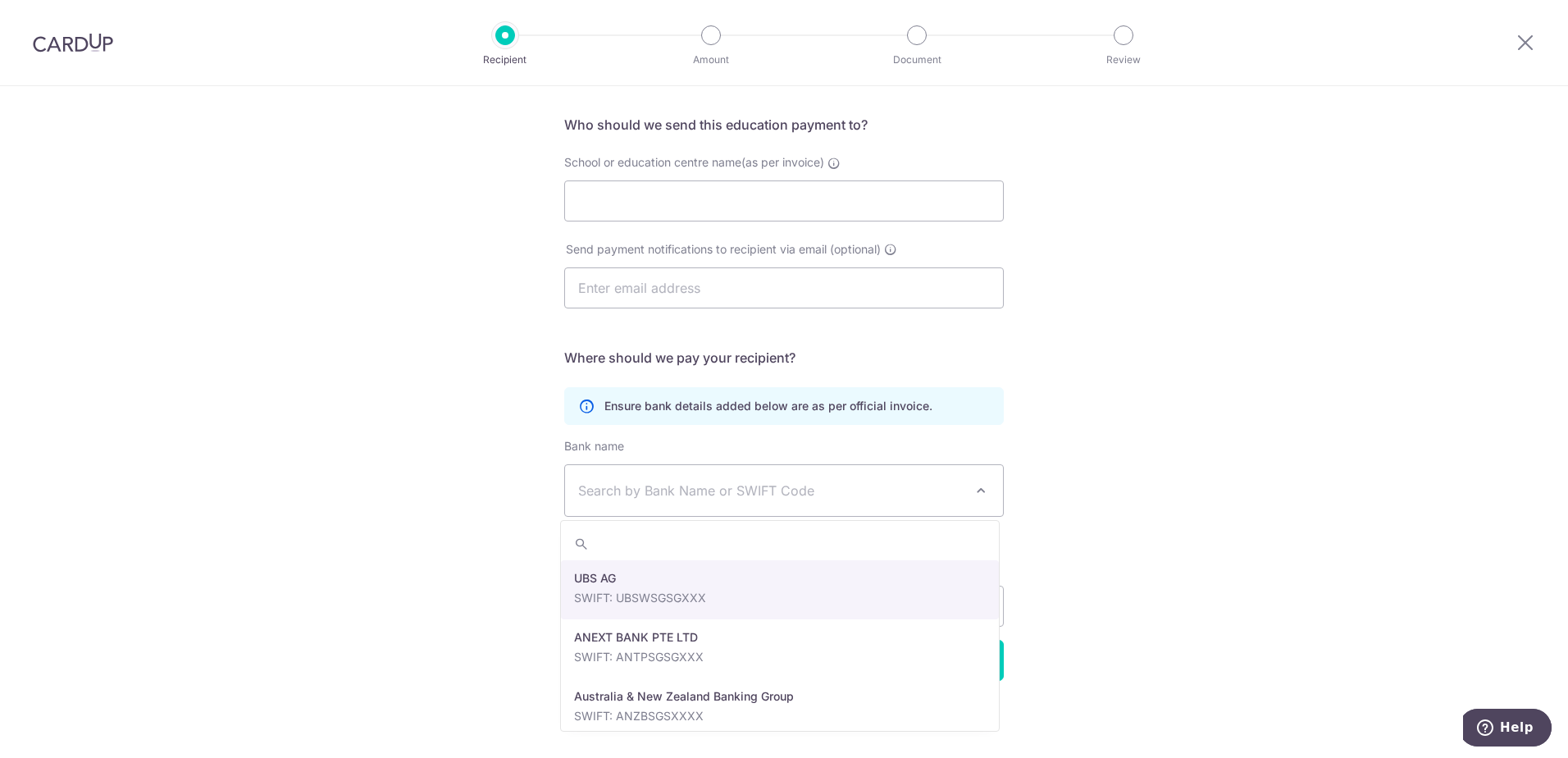
click at [982, 487] on span at bounding box center [981, 490] width 19 height 19
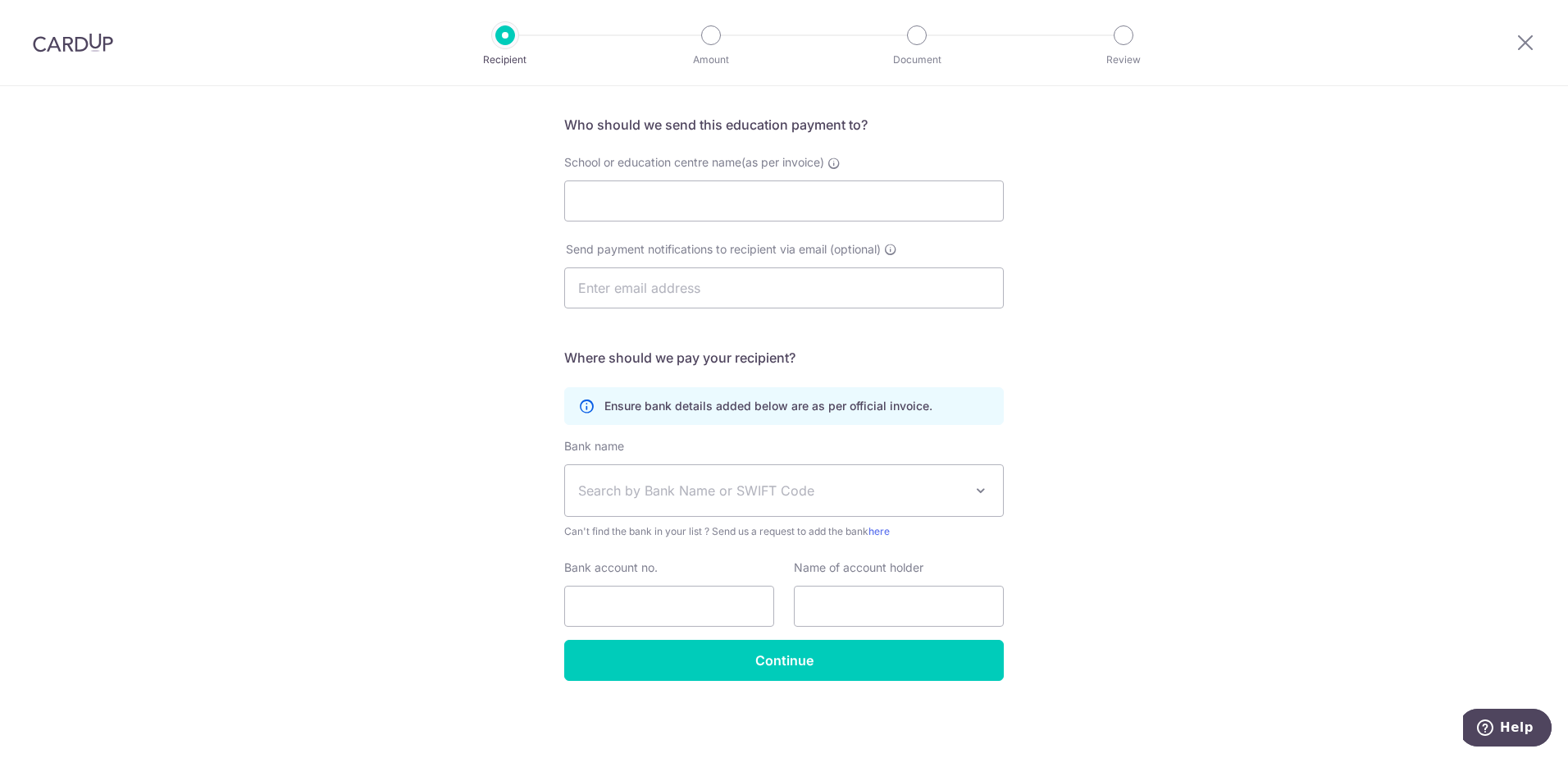
click at [1156, 483] on div "Who would you like to pay? Your recipient does not need a CardUp account to rec…" at bounding box center [784, 367] width 1568 height 781
